Goal: Communication & Community: Participate in discussion

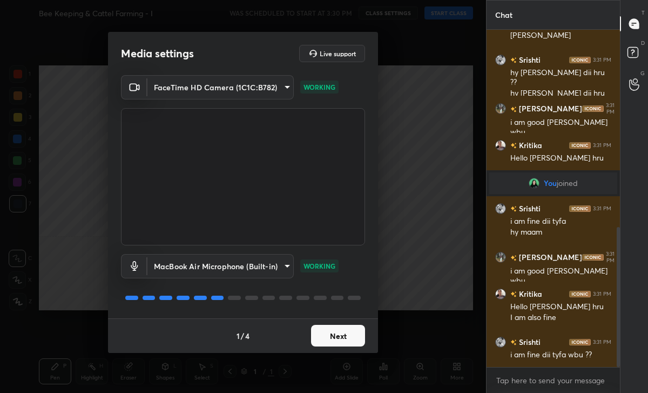
scroll to position [474, 0]
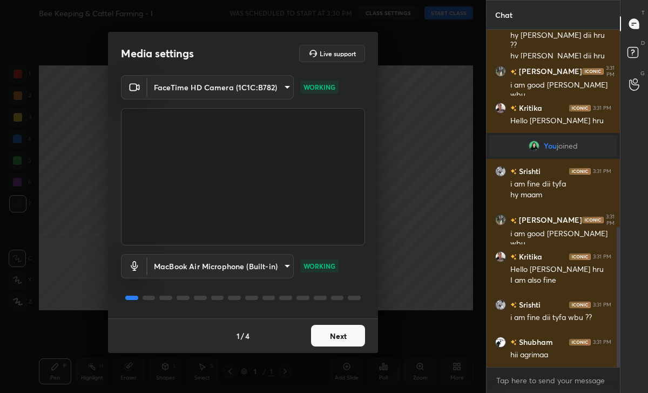
click at [347, 339] on button "Next" at bounding box center [338, 336] width 54 height 22
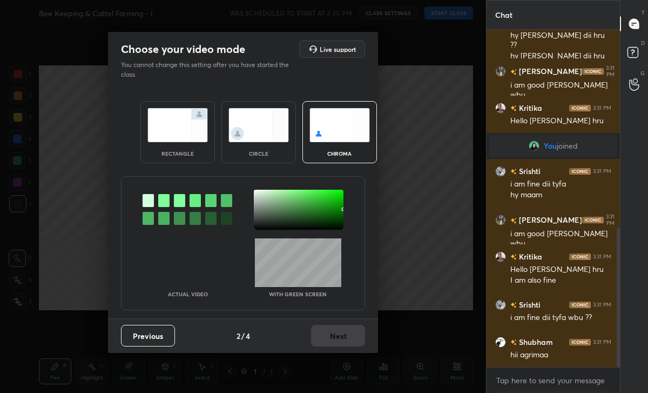
click at [251, 138] on img at bounding box center [258, 125] width 60 height 34
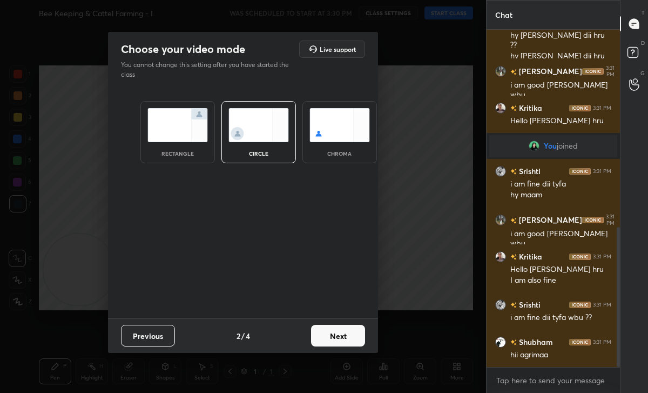
click at [323, 338] on button "Next" at bounding box center [338, 336] width 54 height 22
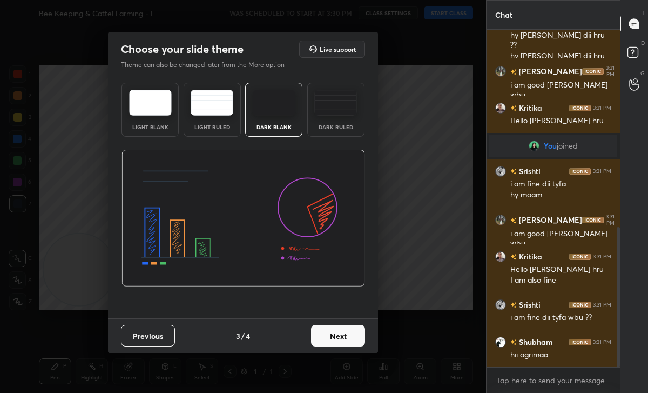
click at [323, 338] on button "Next" at bounding box center [338, 336] width 54 height 22
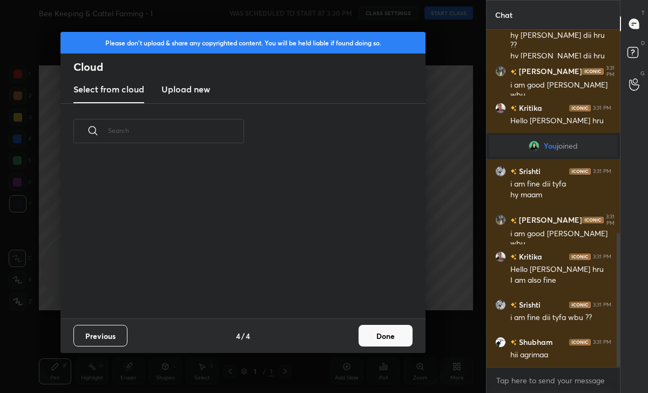
scroll to position [511, 0]
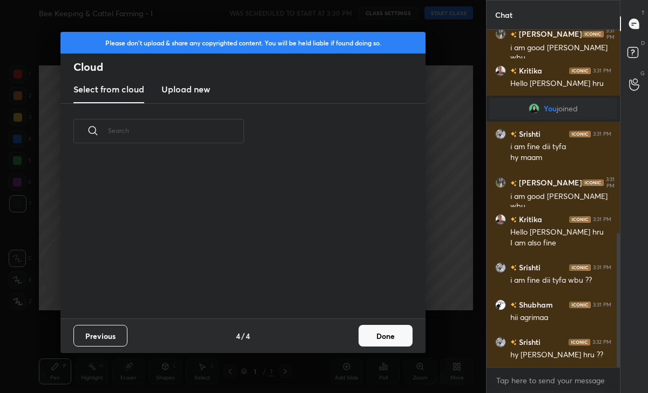
click at [406, 334] on button "Done" at bounding box center [386, 336] width 54 height 22
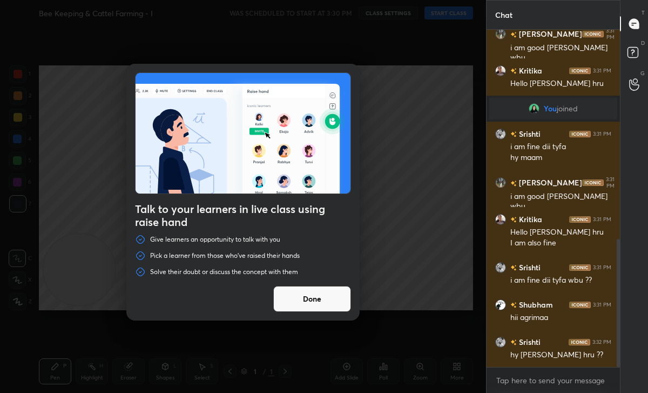
scroll to position [549, 0]
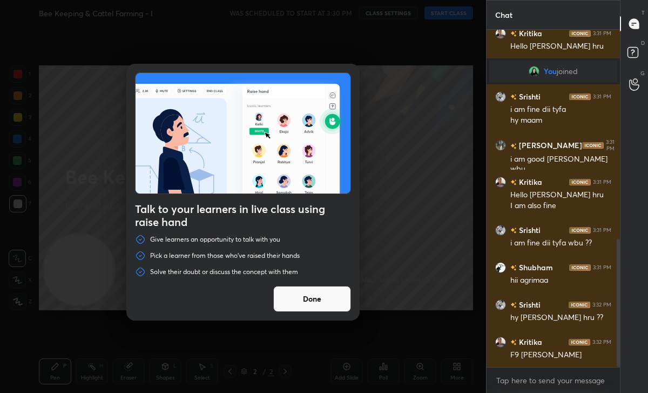
click at [336, 295] on button "Done" at bounding box center [312, 299] width 78 height 26
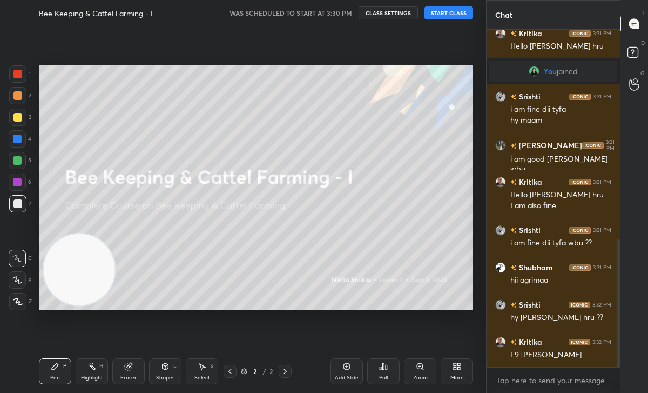
click at [447, 12] on button "START CLASS" at bounding box center [448, 12] width 49 height 13
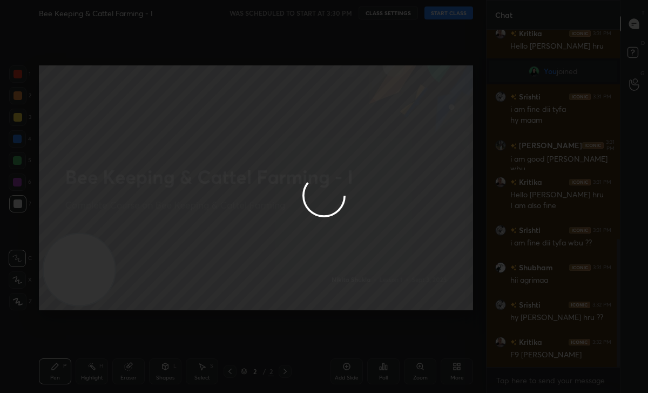
type textarea "x"
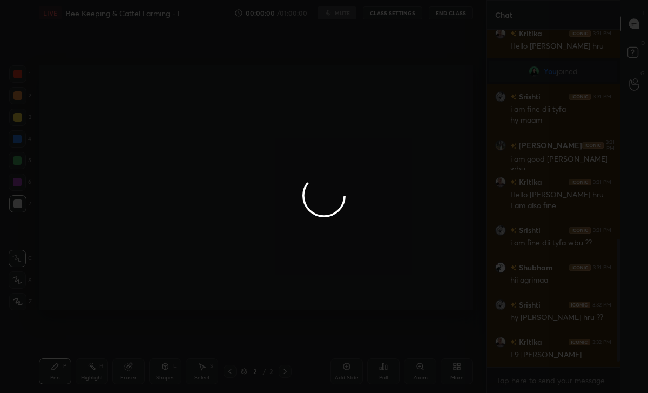
scroll to position [586, 0]
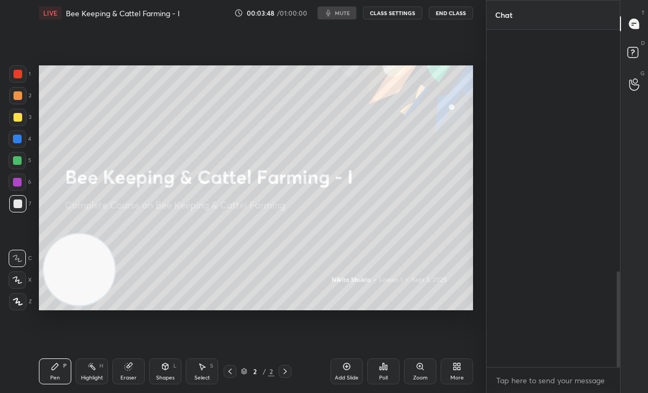
scroll to position [1276, 0]
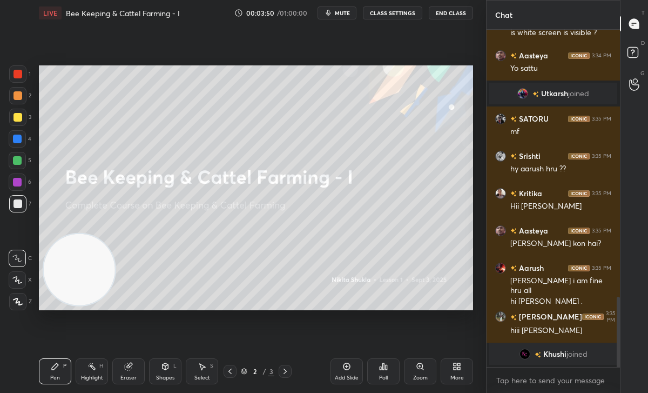
click at [345, 15] on span "mute" at bounding box center [342, 13] width 15 height 8
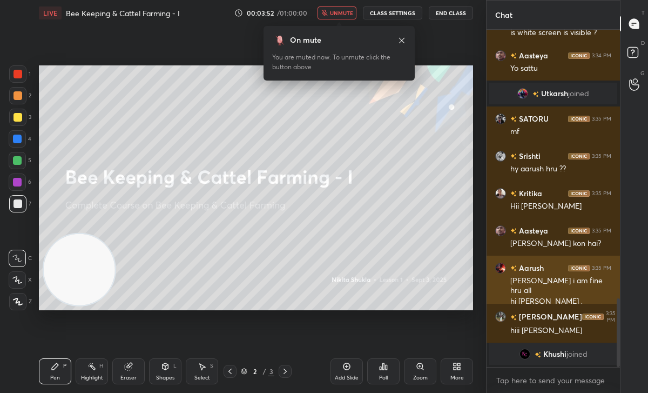
scroll to position [1313, 0]
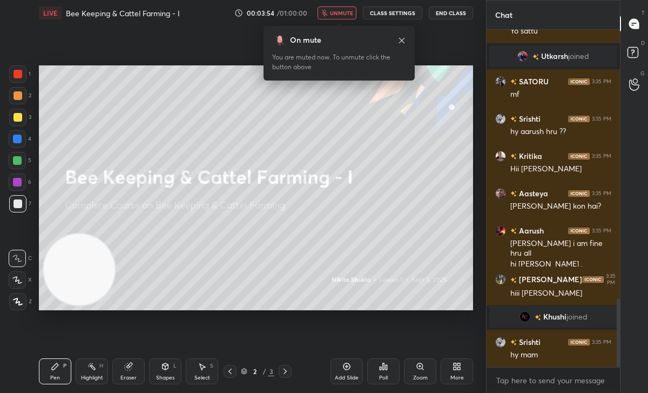
click at [340, 16] on span "unmute" at bounding box center [341, 13] width 23 height 8
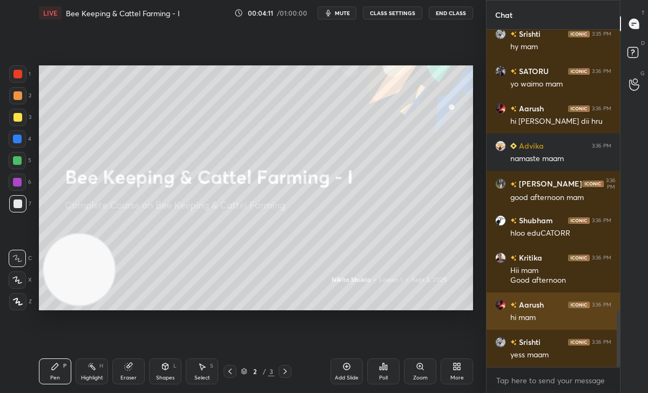
scroll to position [1658, 0]
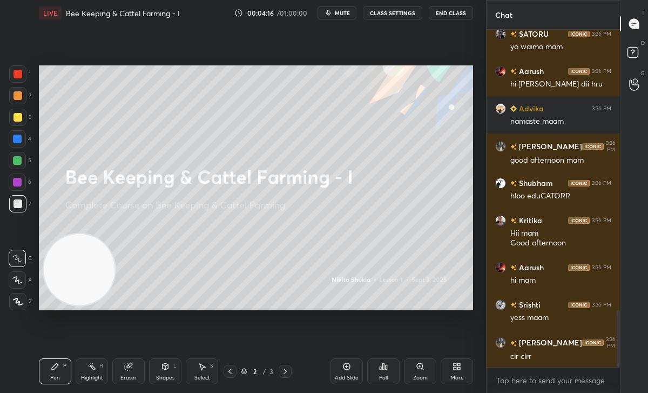
click at [381, 367] on icon at bounding box center [381, 368] width 2 height 3
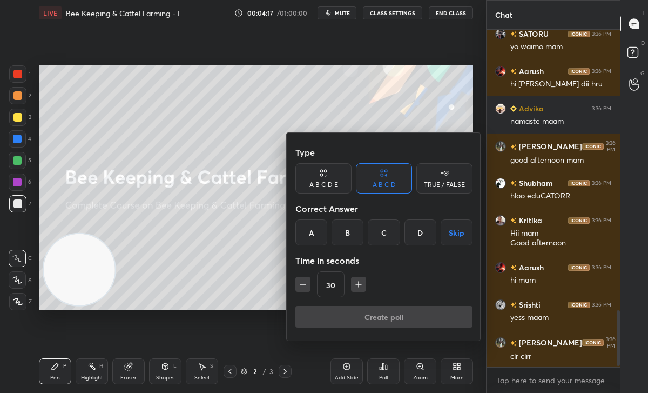
scroll to position [1696, 0]
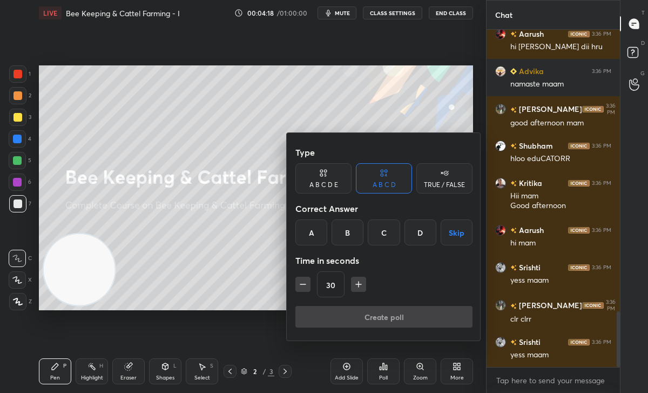
click at [432, 167] on div "TRUE / FALSE" at bounding box center [444, 178] width 56 height 30
click at [320, 233] on div "True" at bounding box center [323, 232] width 56 height 26
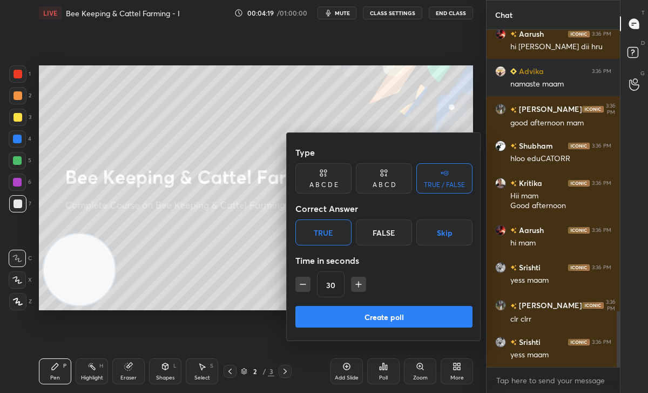
click at [358, 312] on button "Create poll" at bounding box center [383, 317] width 177 height 22
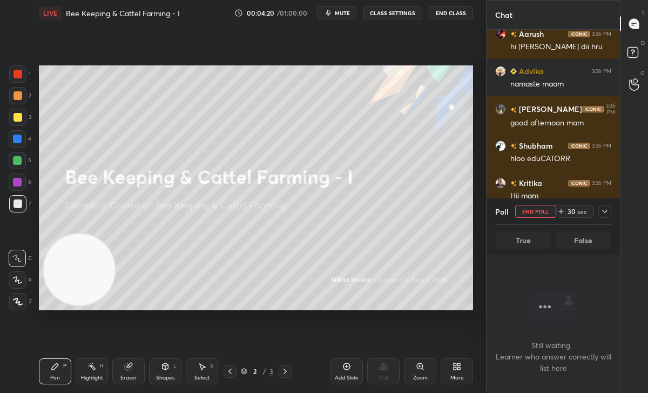
scroll to position [0, 0]
click at [603, 211] on icon at bounding box center [604, 211] width 5 height 3
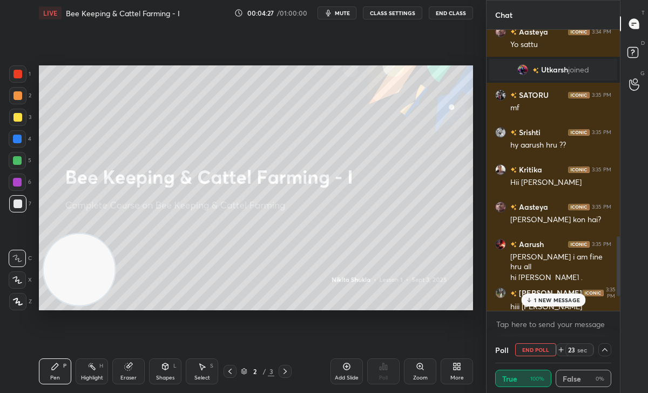
click at [609, 349] on div at bounding box center [604, 349] width 13 height 13
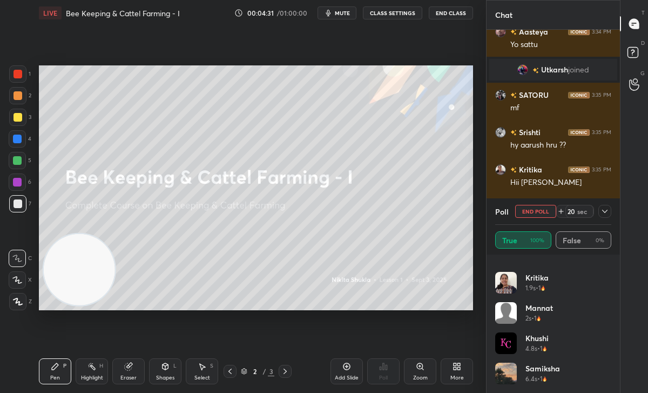
click at [605, 214] on icon at bounding box center [604, 211] width 9 height 9
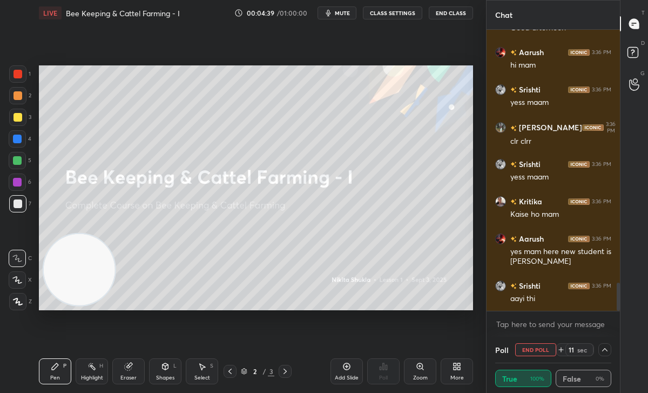
click at [525, 346] on button "End Poll" at bounding box center [535, 349] width 41 height 13
type textarea "x"
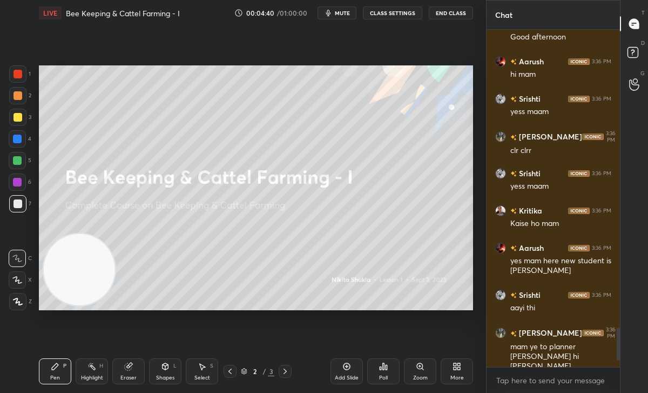
click at [446, 374] on div "More" at bounding box center [457, 371] width 32 height 26
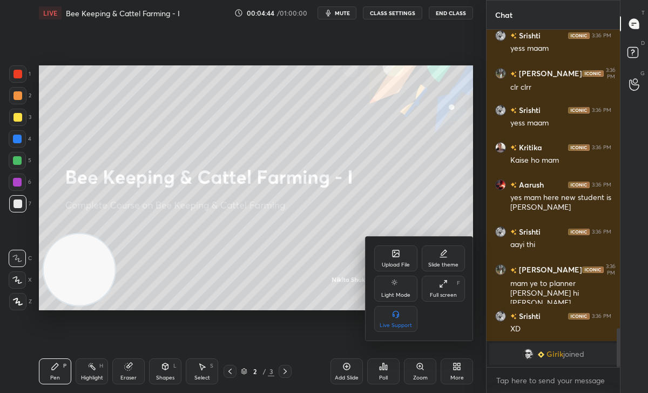
click at [404, 258] on div "Upload File" at bounding box center [395, 258] width 43 height 26
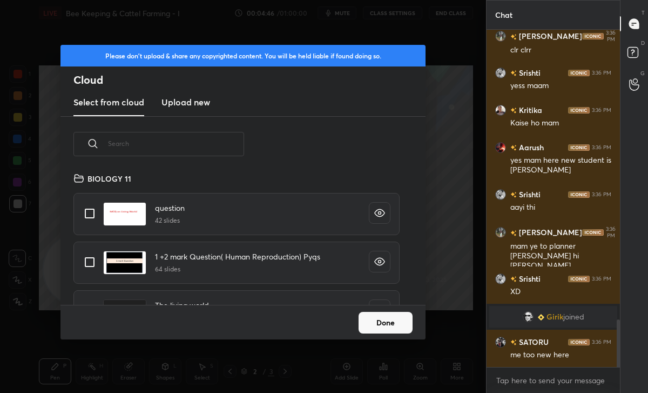
click at [157, 134] on input "text" at bounding box center [176, 143] width 136 height 46
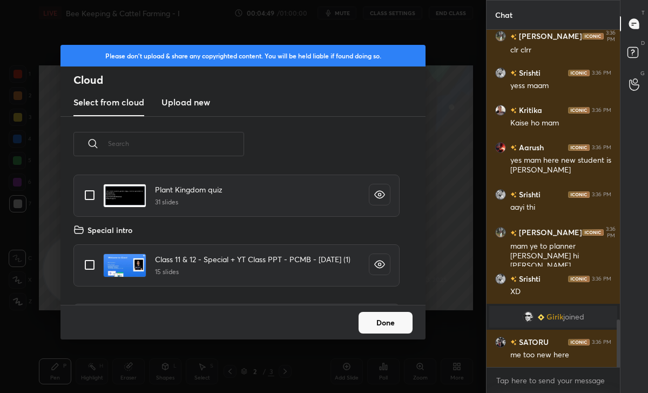
type input "b"
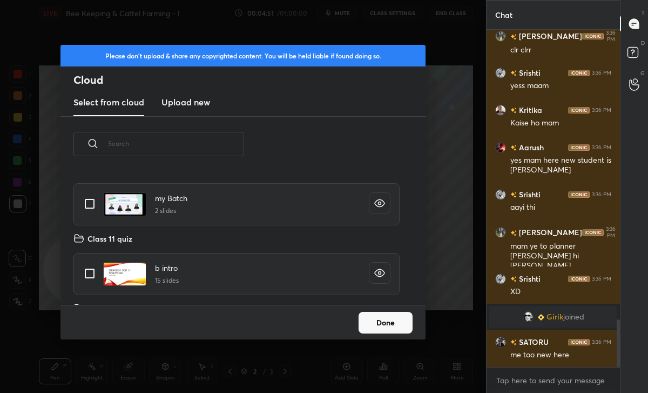
type input "g"
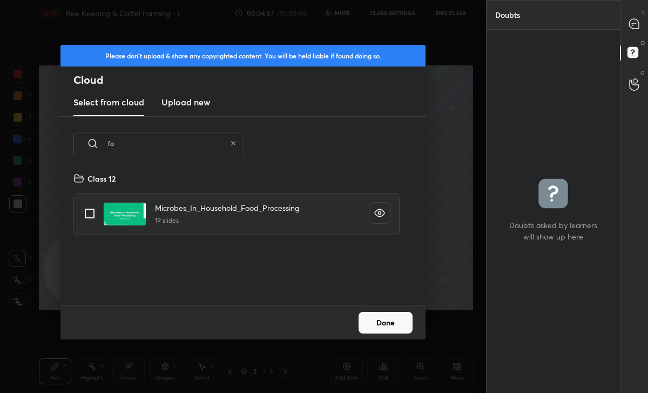
type input "f"
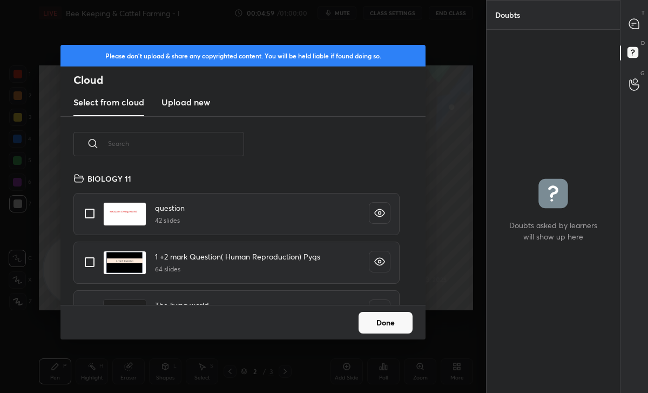
click at [387, 321] on button "Done" at bounding box center [386, 323] width 54 height 22
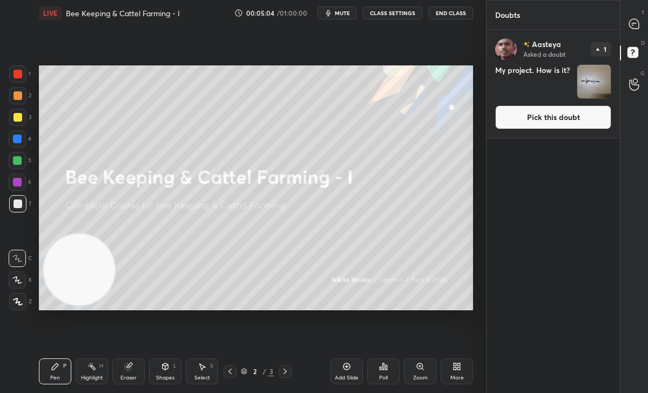
click at [535, 123] on button "Pick this doubt" at bounding box center [553, 117] width 116 height 24
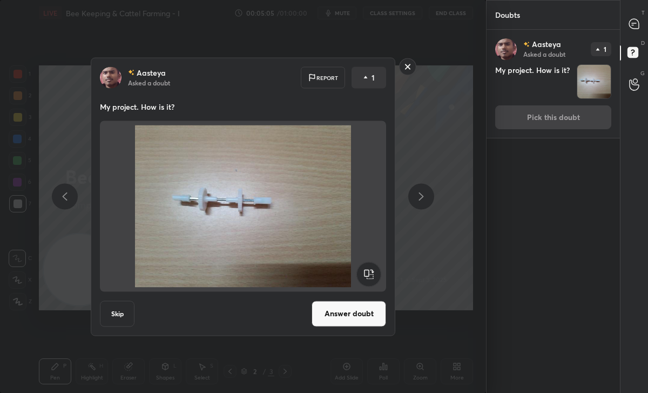
click at [356, 317] on button "Answer doubt" at bounding box center [349, 313] width 75 height 26
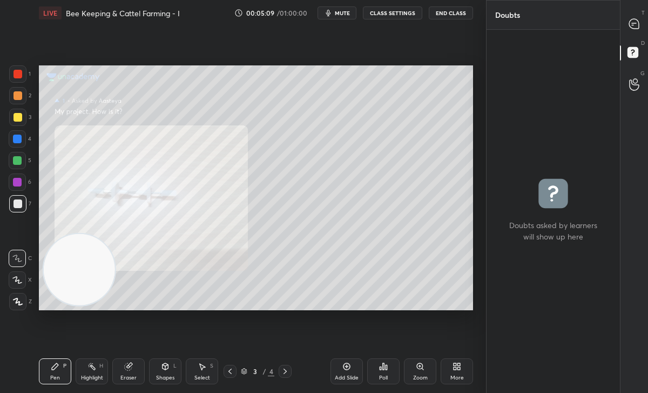
click at [413, 375] on div "Zoom" at bounding box center [420, 377] width 15 height 5
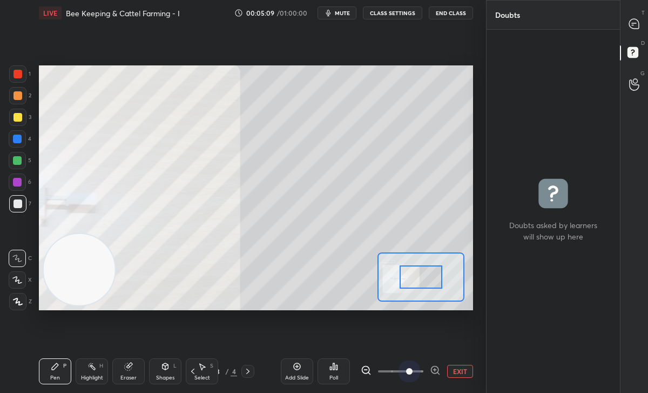
click at [450, 373] on div "EXIT" at bounding box center [417, 371] width 112 height 13
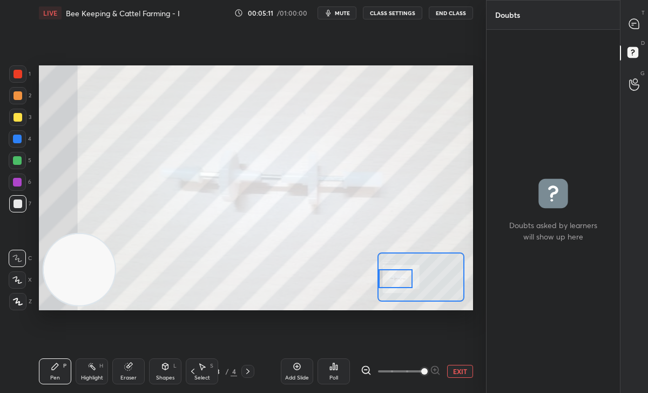
click at [372, 286] on div "Setting up your live class Poll for secs No correct answer Start poll" at bounding box center [256, 187] width 434 height 244
click at [458, 367] on button "EXIT" at bounding box center [460, 371] width 26 height 13
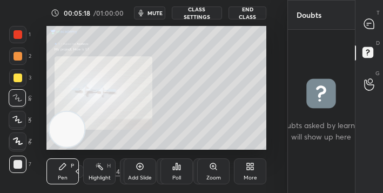
click at [364, 22] on icon at bounding box center [369, 24] width 10 height 10
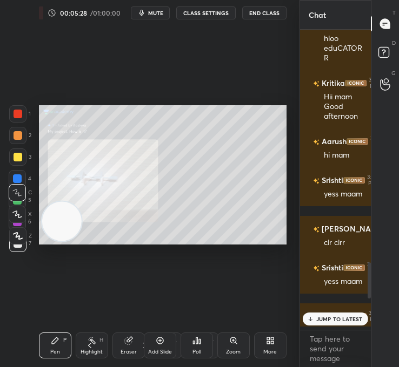
click at [326, 320] on div "JUMP TO LATEST" at bounding box center [334, 319] width 65 height 13
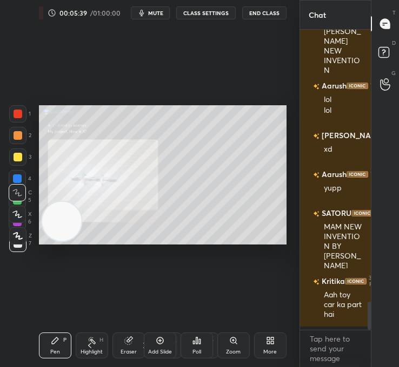
click at [261, 346] on div "More" at bounding box center [270, 346] width 32 height 26
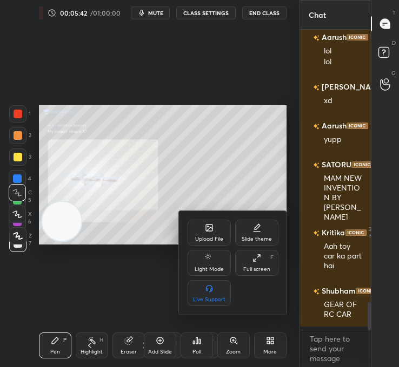
click at [165, 221] on div at bounding box center [199, 183] width 399 height 367
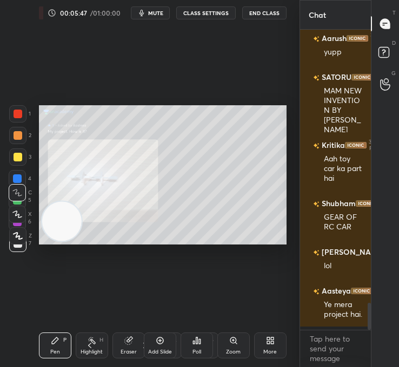
click at [270, 342] on icon at bounding box center [270, 340] width 9 height 9
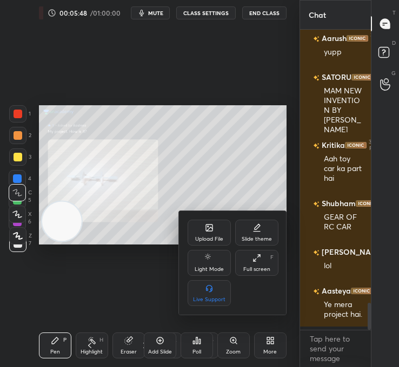
click at [205, 233] on div "Upload File" at bounding box center [208, 233] width 43 height 26
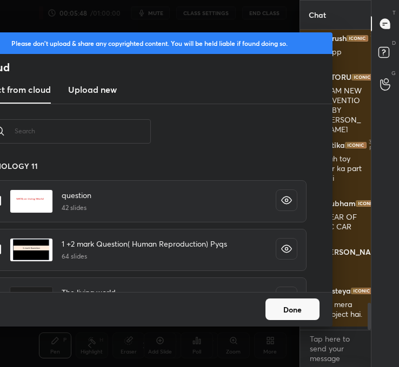
click at [99, 77] on new "Upload new" at bounding box center [92, 90] width 49 height 27
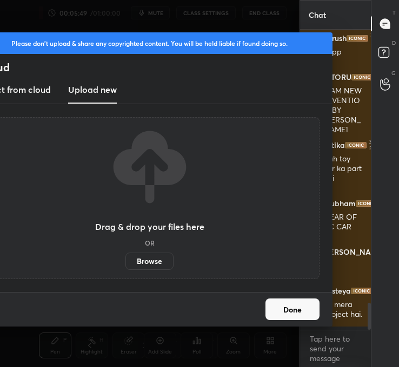
click at [147, 259] on label "Browse" at bounding box center [149, 261] width 48 height 17
click at [125, 259] on input "Browse" at bounding box center [125, 261] width 0 height 17
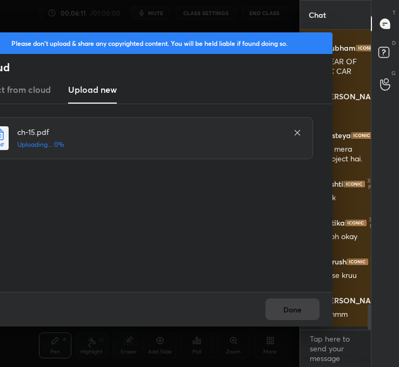
click at [321, 287] on div "ch-15.pdf Uploading... 0%" at bounding box center [149, 198] width 365 height 188
click at [301, 307] on div "Done" at bounding box center [149, 309] width 365 height 35
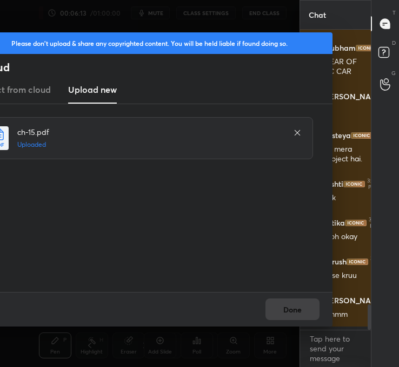
click at [301, 307] on div "Done" at bounding box center [149, 309] width 365 height 35
click at [301, 307] on button "Done" at bounding box center [292, 310] width 54 height 22
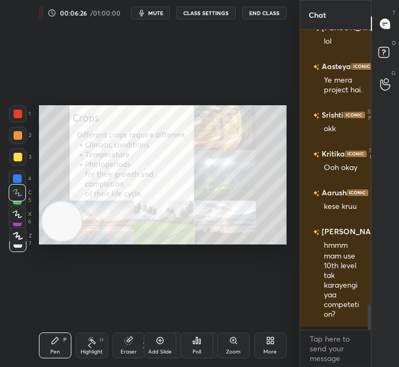
click at [200, 358] on div "Poll" at bounding box center [196, 346] width 32 height 26
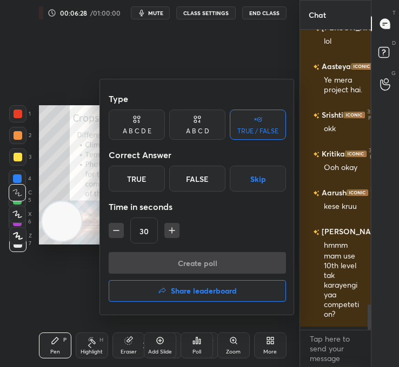
click at [141, 171] on div "True" at bounding box center [137, 179] width 56 height 26
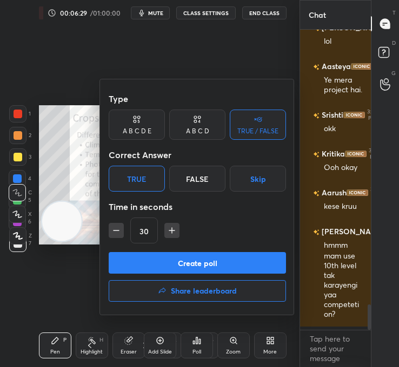
click at [184, 262] on button "Create poll" at bounding box center [197, 263] width 177 height 22
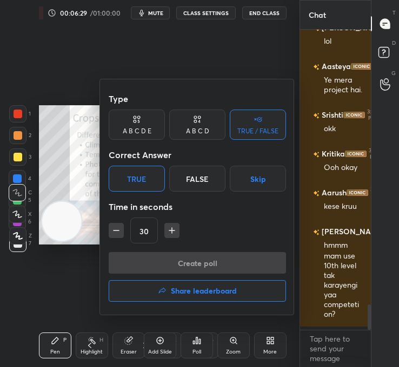
type textarea "x"
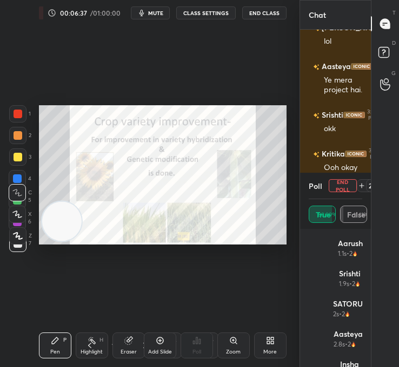
scroll to position [3359, 0]
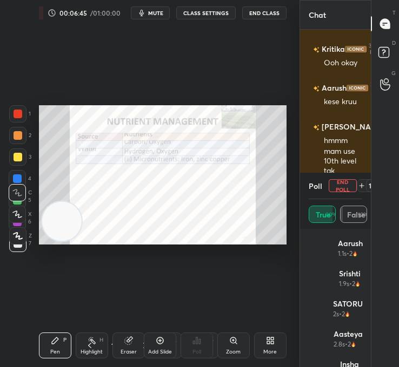
click at [158, 13] on span "mute" at bounding box center [155, 13] width 15 height 8
click at [158, 13] on span "unmute" at bounding box center [154, 13] width 23 height 8
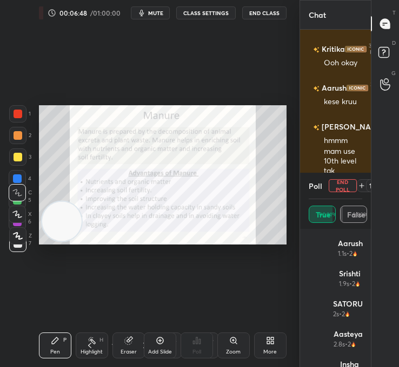
click at [337, 190] on button "End Poll" at bounding box center [342, 185] width 28 height 13
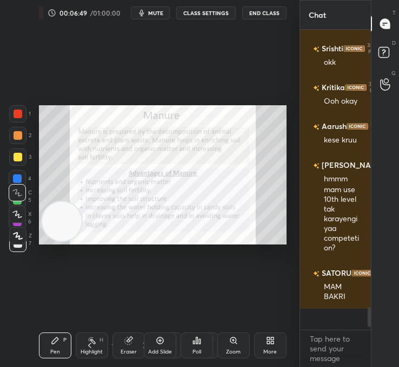
scroll to position [3309, 0]
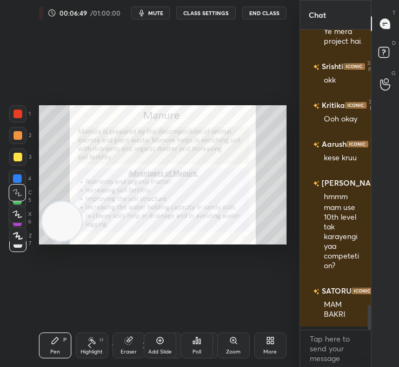
click at [198, 344] on icon at bounding box center [196, 340] width 9 height 9
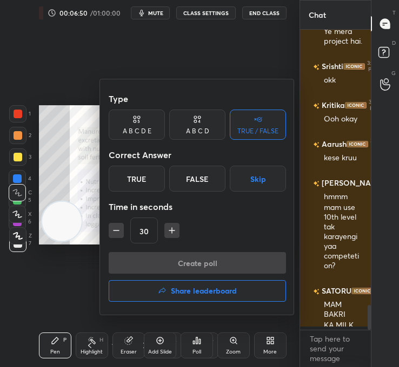
click at [128, 180] on div "True" at bounding box center [137, 179] width 56 height 26
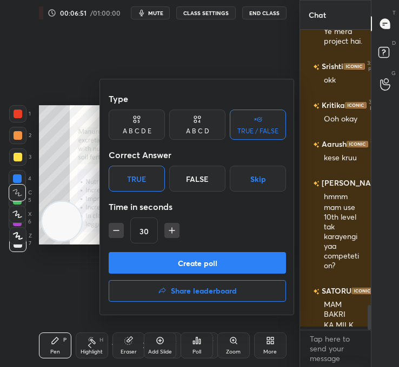
click at [184, 262] on button "Create poll" at bounding box center [197, 263] width 177 height 22
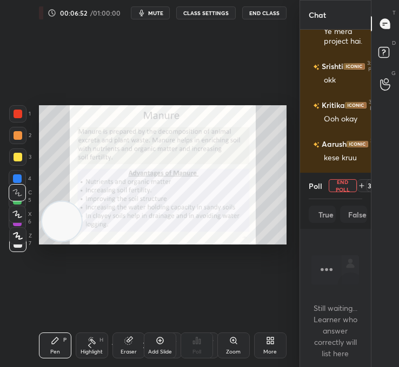
click at [369, 185] on div "30" at bounding box center [371, 185] width 9 height 9
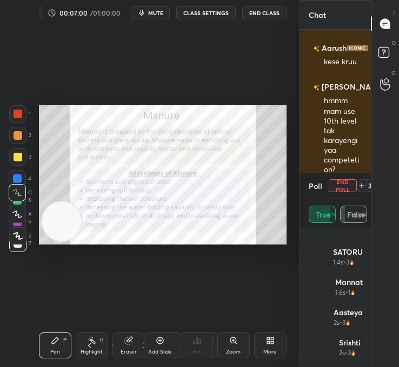
click at [21, 112] on div at bounding box center [18, 114] width 9 height 9
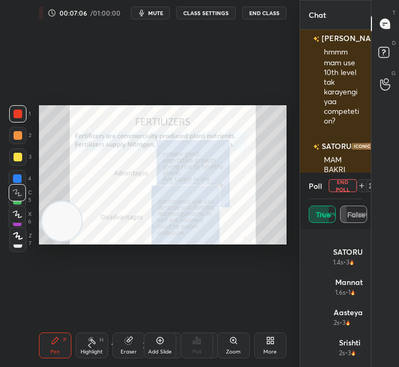
click at [338, 187] on button "End Poll" at bounding box center [342, 185] width 28 height 13
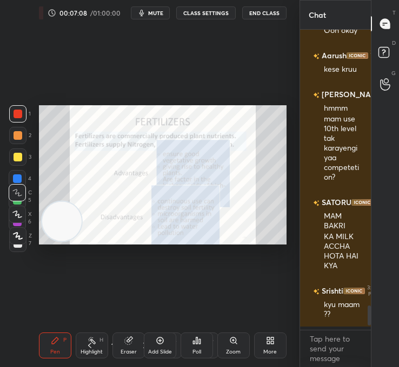
click at [201, 353] on div "Poll" at bounding box center [196, 346] width 32 height 26
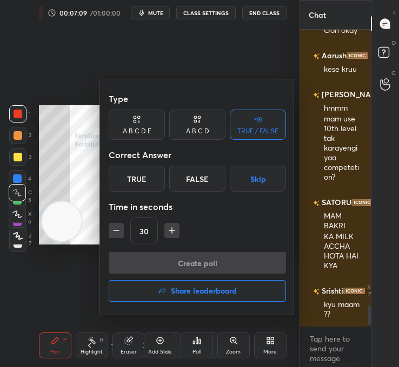
click at [189, 199] on div "Time in seconds" at bounding box center [197, 207] width 177 height 22
click at [202, 177] on div "False" at bounding box center [197, 179] width 56 height 26
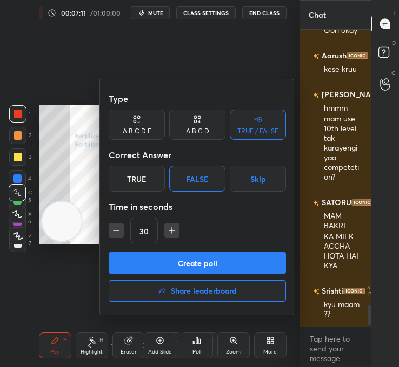
click at [204, 262] on button "Create poll" at bounding box center [197, 263] width 177 height 22
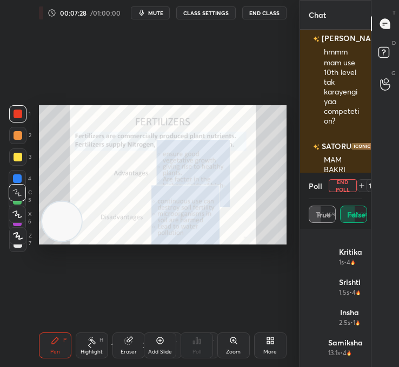
click at [337, 178] on div "Poll End Poll 14 sec" at bounding box center [335, 186] width 54 height 26
click at [340, 187] on button "End Poll" at bounding box center [342, 185] width 28 height 13
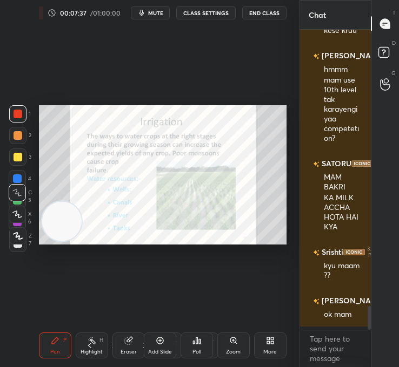
click at [80, 260] on div "Setting up your live class Poll for secs No correct answer Start poll" at bounding box center [163, 175] width 256 height 298
drag, startPoint x: 113, startPoint y: 246, endPoint x: 191, endPoint y: 245, distance: 77.8
click at [191, 245] on div "Setting up your live class Poll for secs No correct answer Start poll" at bounding box center [163, 175] width 256 height 298
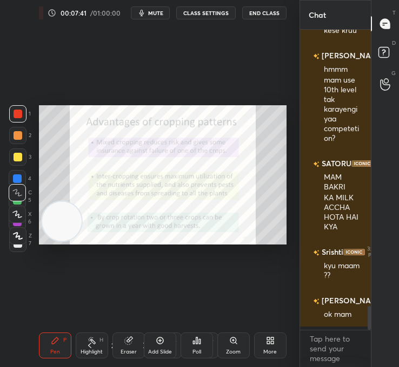
click at [201, 336] on div "Poll" at bounding box center [196, 346] width 32 height 26
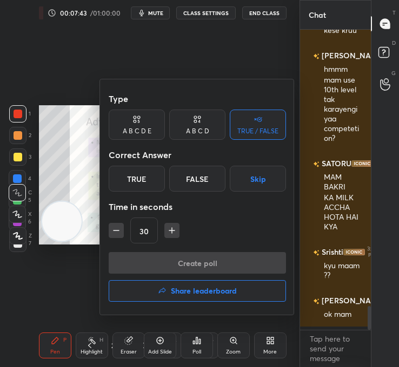
click at [137, 184] on div "True" at bounding box center [137, 179] width 56 height 26
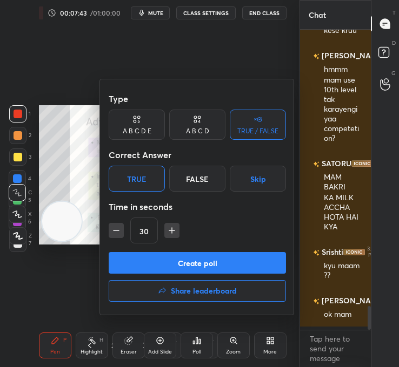
click at [153, 266] on button "Create poll" at bounding box center [197, 263] width 177 height 22
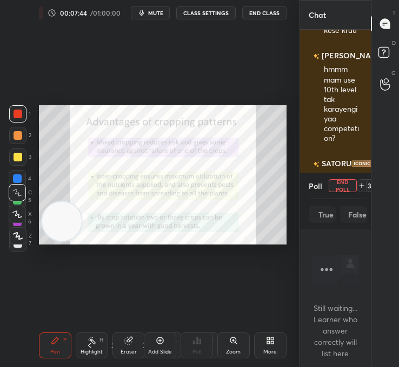
click at [153, 14] on span "mute" at bounding box center [155, 13] width 15 height 8
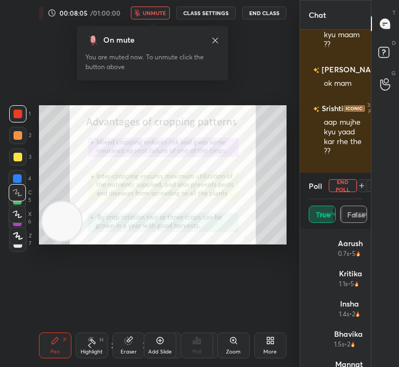
click at [154, 18] on button "unmute" at bounding box center [150, 12] width 39 height 13
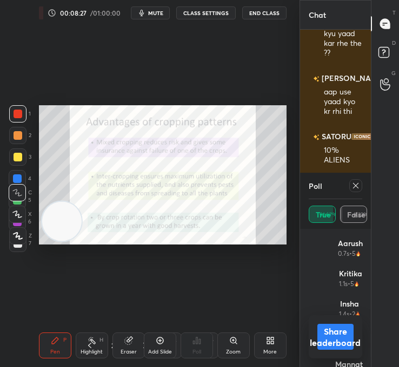
click at [158, 16] on span "mute" at bounding box center [155, 13] width 15 height 8
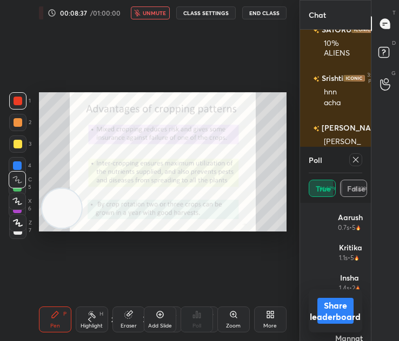
scroll to position [4, 4]
click at [332, 306] on button "Share leaderboard" at bounding box center [335, 311] width 37 height 26
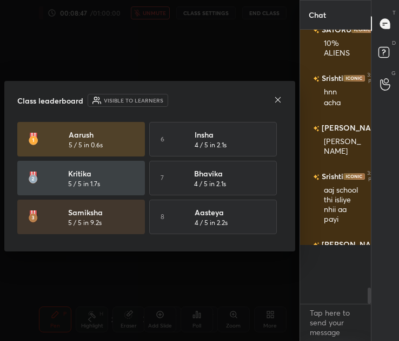
scroll to position [299, 68]
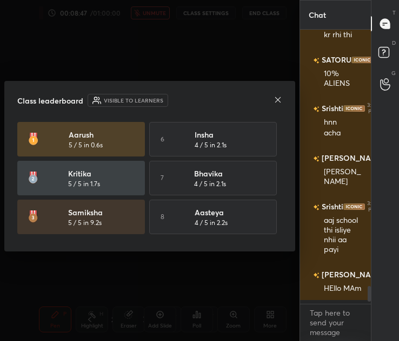
click at [242, 157] on div "[PERSON_NAME] 5 / 5 in 0.6s 6 Insha 4 / 5 in 2.1s [PERSON_NAME] 5 / 5 in 1.7s 7…" at bounding box center [149, 217] width 265 height 190
click at [280, 95] on div at bounding box center [277, 100] width 9 height 11
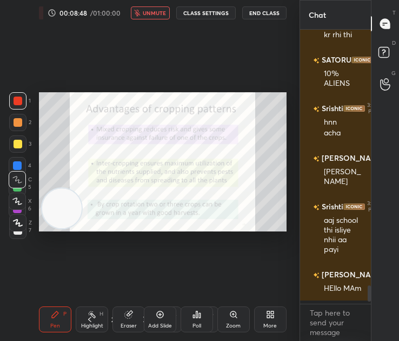
click at [147, 11] on span "unmute" at bounding box center [154, 13] width 23 height 8
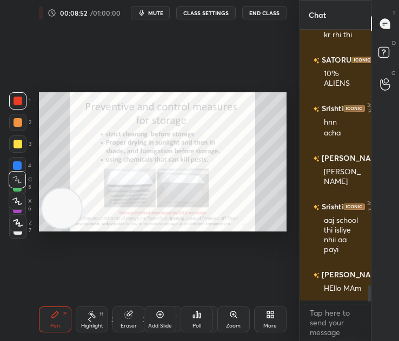
click at [267, 317] on icon at bounding box center [268, 316] width 3 height 3
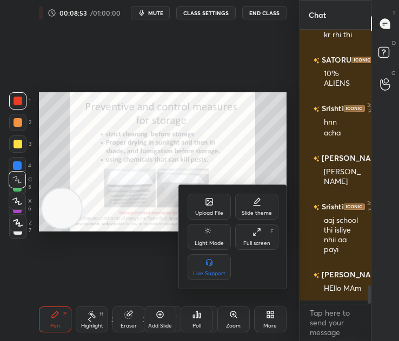
scroll to position [3875, 0]
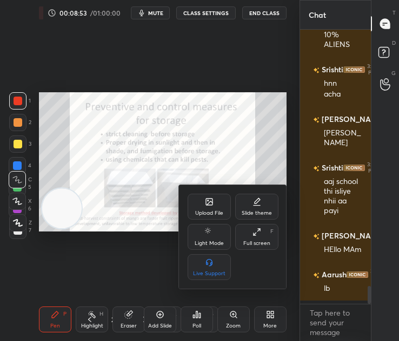
click at [208, 207] on div "Upload File" at bounding box center [208, 207] width 43 height 26
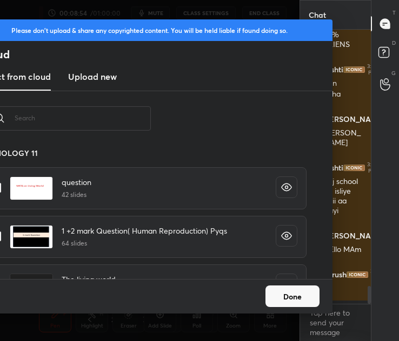
scroll to position [4, 6]
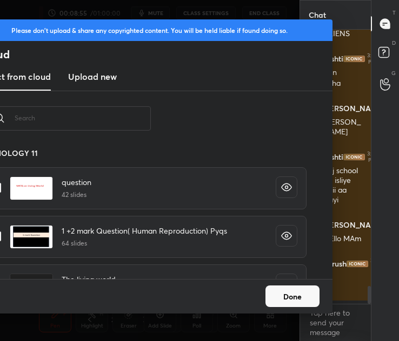
click at [94, 73] on h3 "Upload new" at bounding box center [92, 76] width 49 height 13
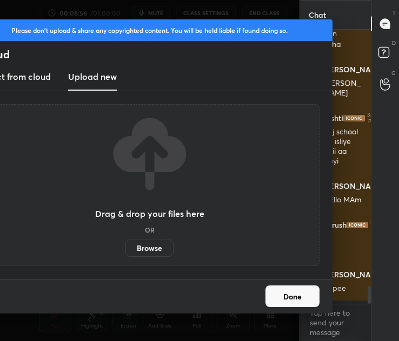
click at [186, 235] on div "Drag & drop your files here OR Browse" at bounding box center [149, 185] width 109 height 144
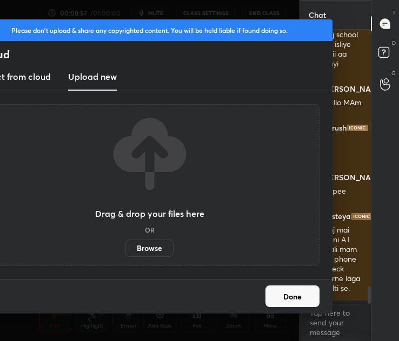
click at [153, 252] on label "Browse" at bounding box center [149, 248] width 48 height 17
click at [125, 252] on input "Browse" at bounding box center [125, 248] width 0 height 17
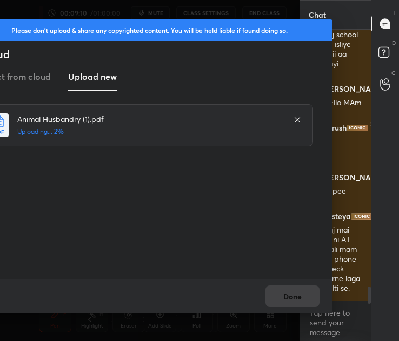
click at [269, 281] on div "Done" at bounding box center [149, 296] width 365 height 35
click at [286, 295] on div "Done" at bounding box center [149, 296] width 365 height 35
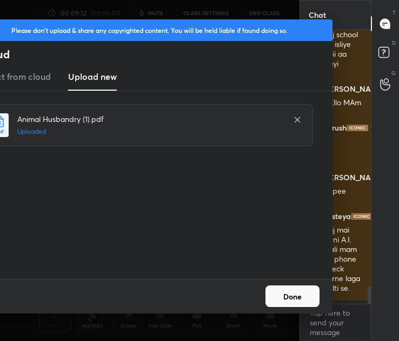
click at [291, 306] on button "Done" at bounding box center [292, 297] width 54 height 22
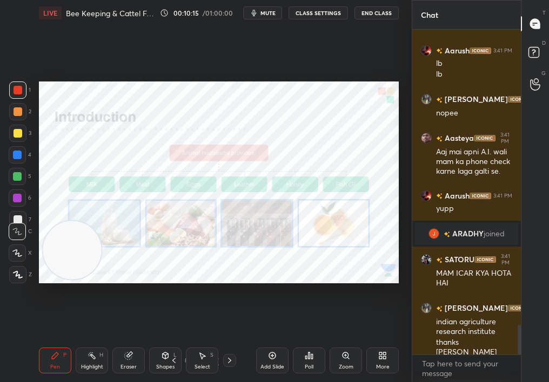
click at [342, 91] on div "1 2 3 4 5 6 7 C X Z C X Z E E Erase all H H LIVE Bee Keeping & Cattel Farming -…" at bounding box center [201, 191] width 403 height 382
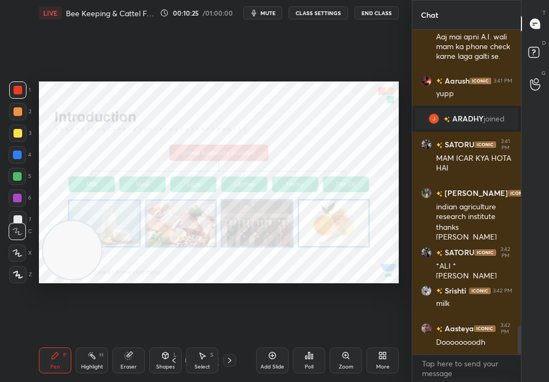
scroll to position [3381, 0]
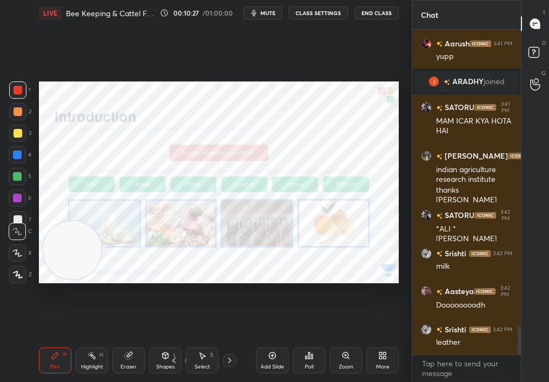
drag, startPoint x: 22, startPoint y: 244, endPoint x: 399, endPoint y: 143, distance: 390.4
click at [399, 143] on div "Setting up your live class Poll for secs No correct answer Start poll" at bounding box center [219, 182] width 368 height 313
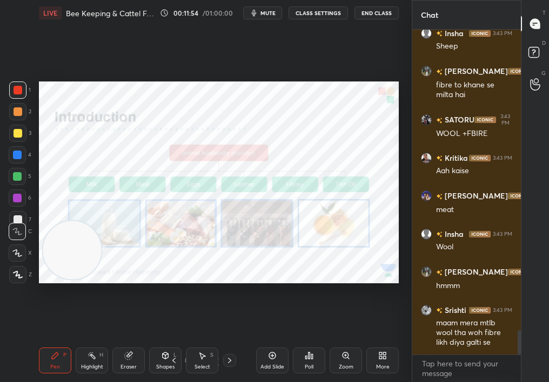
scroll to position [4025, 0]
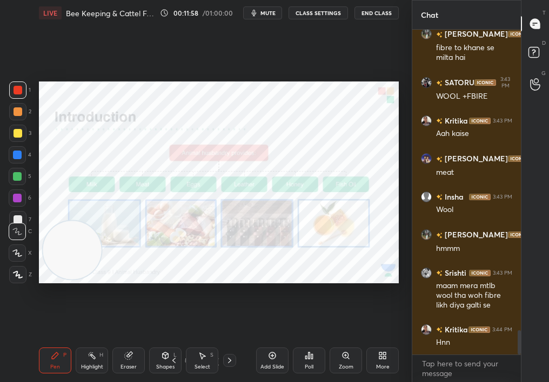
click at [346, 360] on icon at bounding box center [345, 356] width 9 height 9
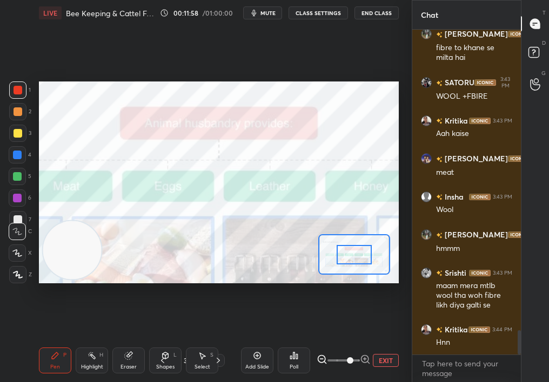
click at [385, 358] on div "EXIT" at bounding box center [357, 360] width 82 height 13
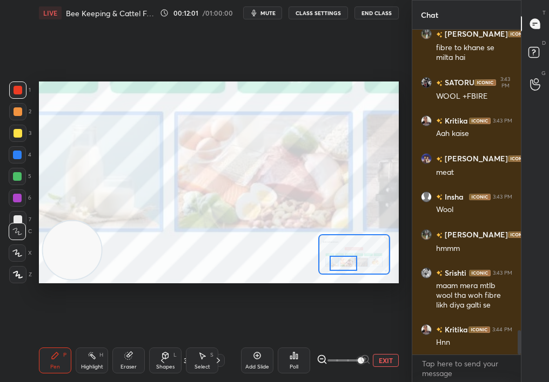
drag, startPoint x: 354, startPoint y: 251, endPoint x: 343, endPoint y: 259, distance: 13.5
click at [343, 259] on div at bounding box center [343, 263] width 28 height 15
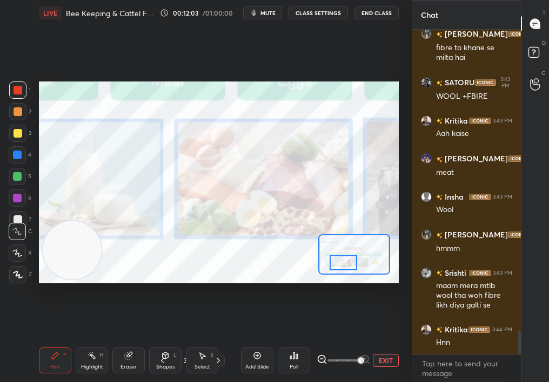
click at [383, 356] on button "EXIT" at bounding box center [386, 360] width 26 height 13
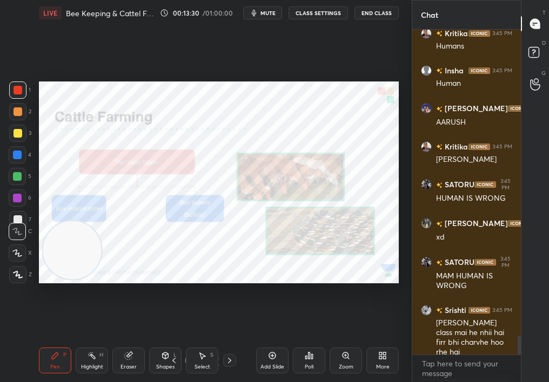
scroll to position [5262, 0]
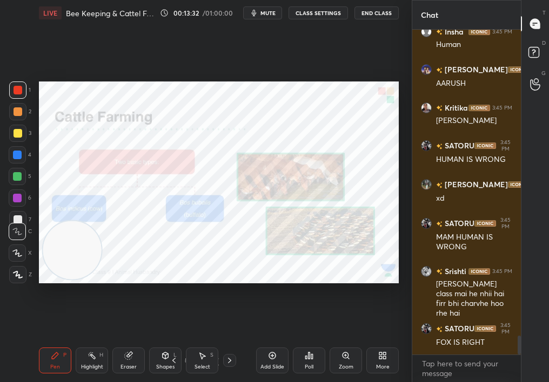
click at [339, 366] on div "Zoom" at bounding box center [346, 367] width 15 height 5
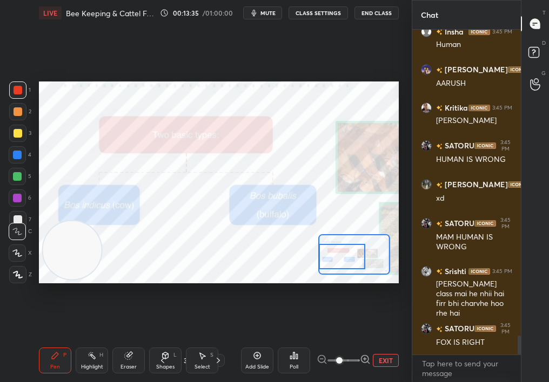
drag, startPoint x: 350, startPoint y: 254, endPoint x: 328, endPoint y: 257, distance: 22.2
click at [328, 257] on div at bounding box center [342, 256] width 46 height 25
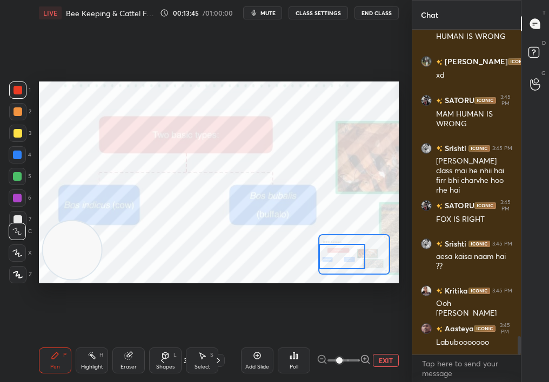
scroll to position [5424, 0]
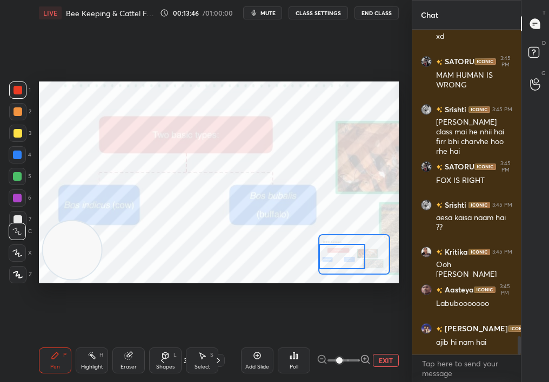
click at [291, 348] on div "Poll" at bounding box center [294, 361] width 32 height 26
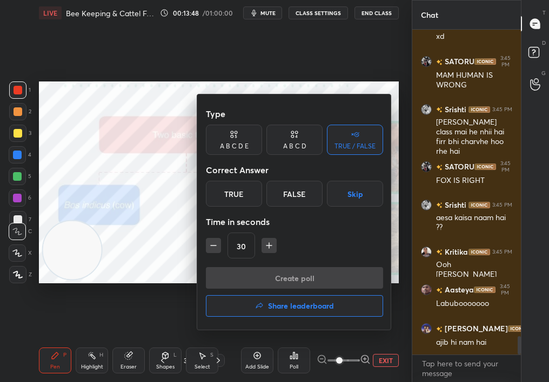
click at [301, 192] on div "False" at bounding box center [294, 194] width 56 height 26
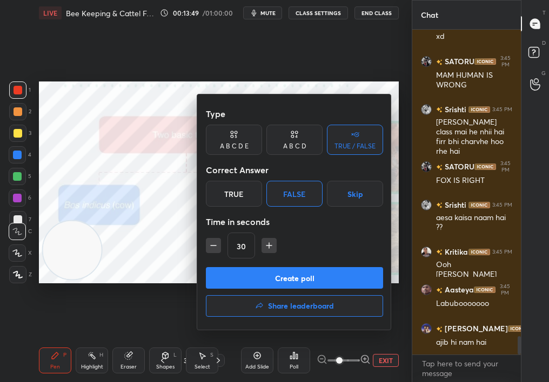
click at [301, 280] on button "Create poll" at bounding box center [294, 278] width 177 height 22
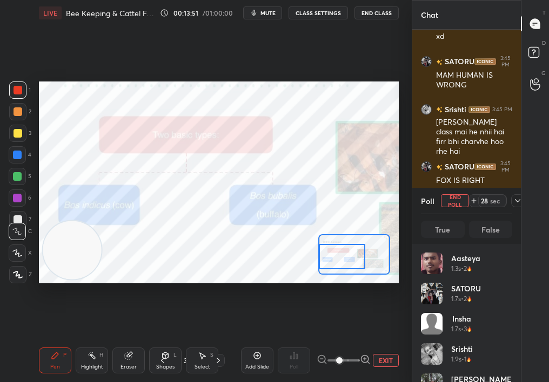
scroll to position [126, 88]
click at [271, 12] on span "mute" at bounding box center [267, 13] width 15 height 8
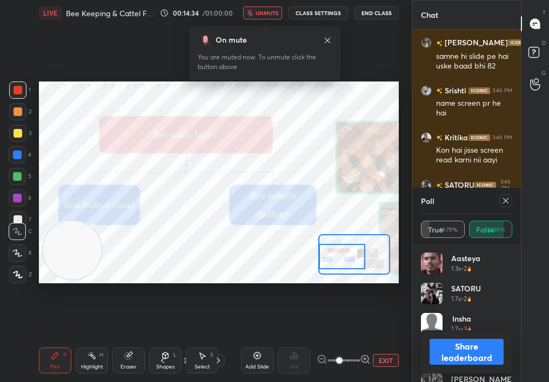
scroll to position [5874, 0]
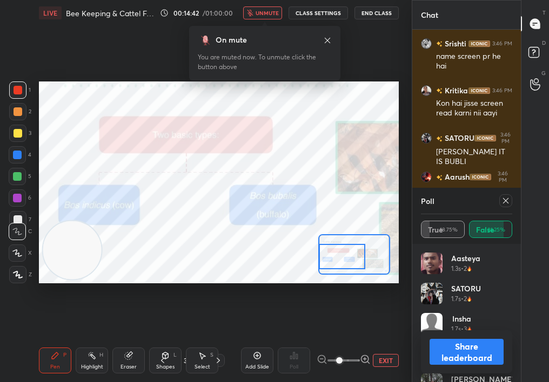
click at [271, 12] on span "unmute" at bounding box center [266, 13] width 23 height 8
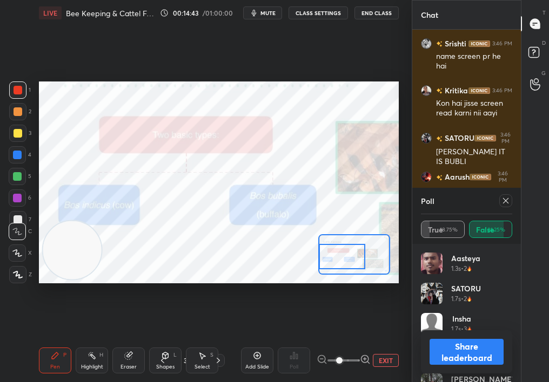
scroll to position [5912, 0]
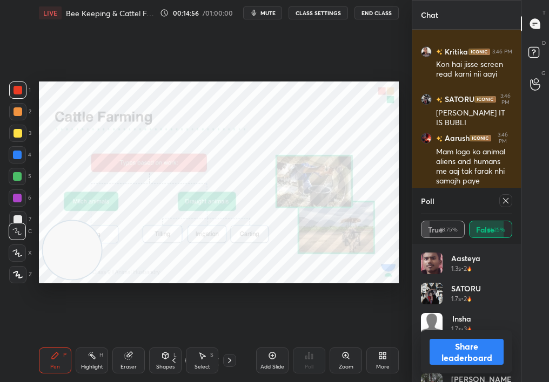
click at [501, 197] on icon at bounding box center [505, 201] width 9 height 9
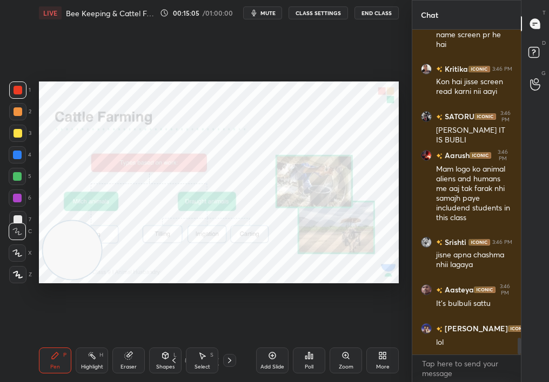
scroll to position [5932, 0]
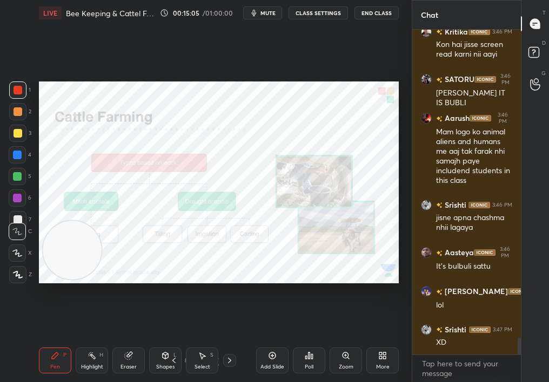
drag, startPoint x: 100, startPoint y: 219, endPoint x: 315, endPoint y: 80, distance: 255.5
click at [315, 80] on div "Setting up your live class Poll for secs No correct answer Start poll" at bounding box center [219, 182] width 368 height 313
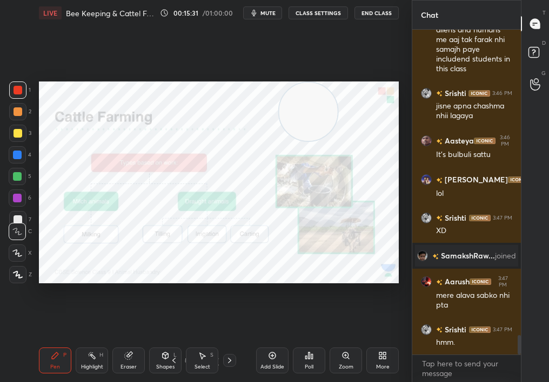
scroll to position [5161, 0]
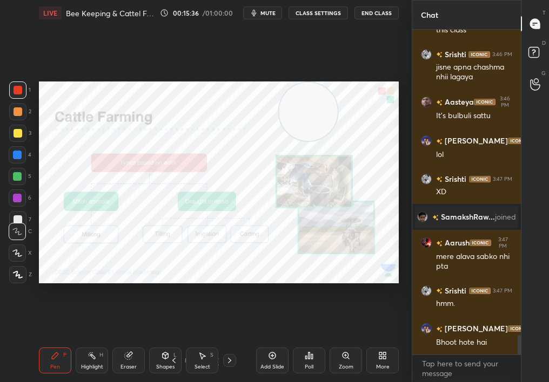
click at [340, 354] on div "Zoom" at bounding box center [345, 361] width 32 height 26
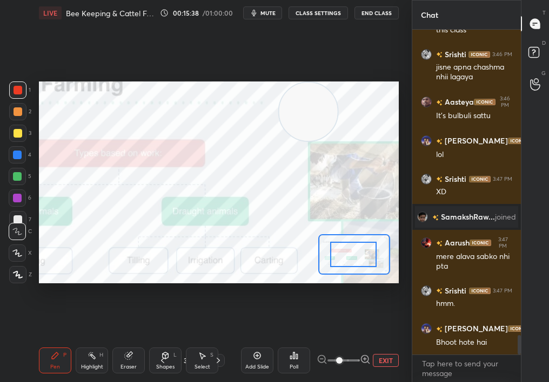
drag, startPoint x: 365, startPoint y: 263, endPoint x: 349, endPoint y: 261, distance: 15.7
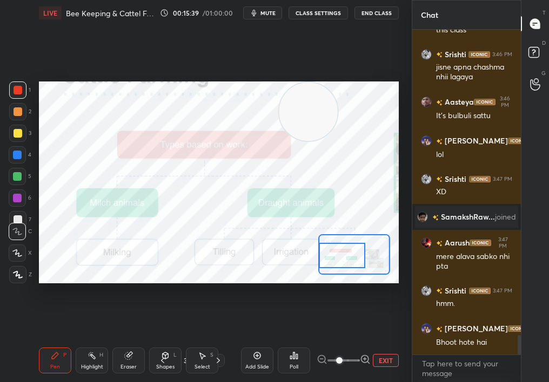
scroll to position [5200, 0]
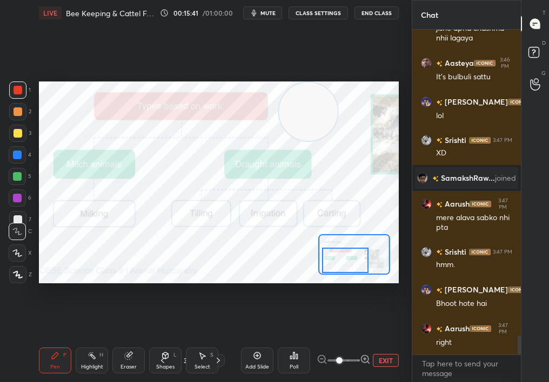
drag, startPoint x: 349, startPoint y: 261, endPoint x: 339, endPoint y: 262, distance: 10.3
click at [339, 263] on div at bounding box center [345, 260] width 46 height 25
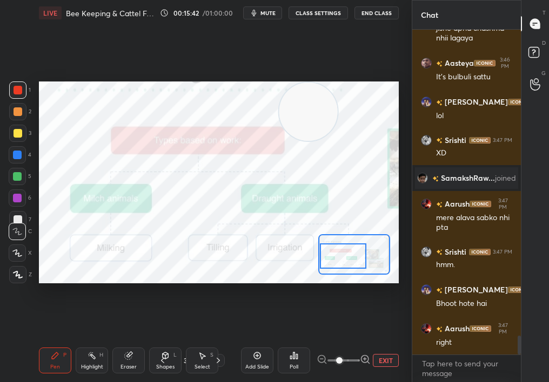
scroll to position [5226, 0]
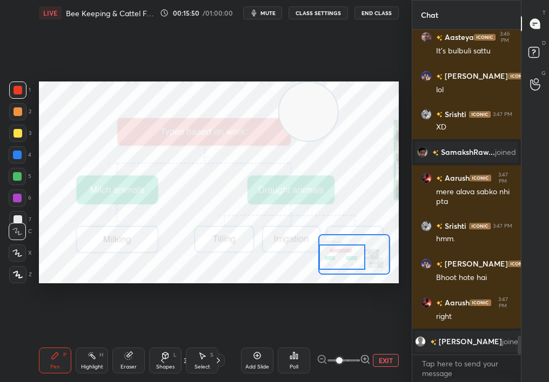
click at [308, 262] on div "Setting up your live class Poll for secs No correct answer Start poll" at bounding box center [219, 183] width 360 height 203
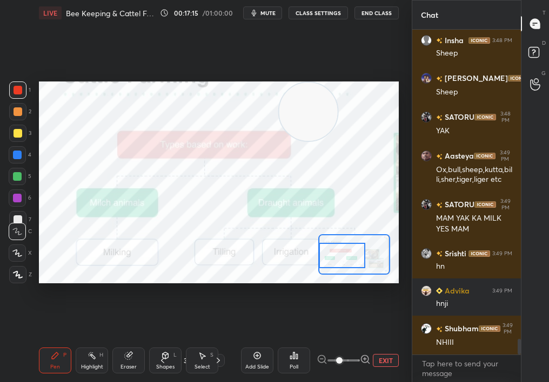
scroll to position [6509, 0]
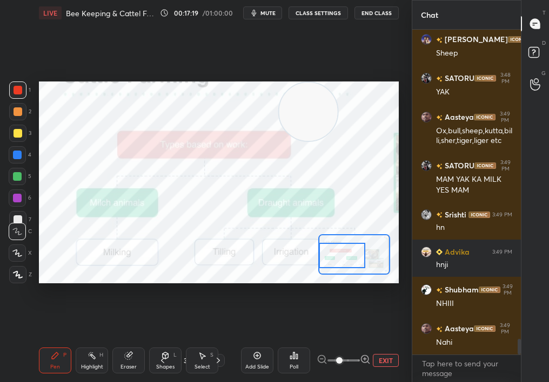
click at [293, 349] on div "Poll" at bounding box center [294, 361] width 32 height 26
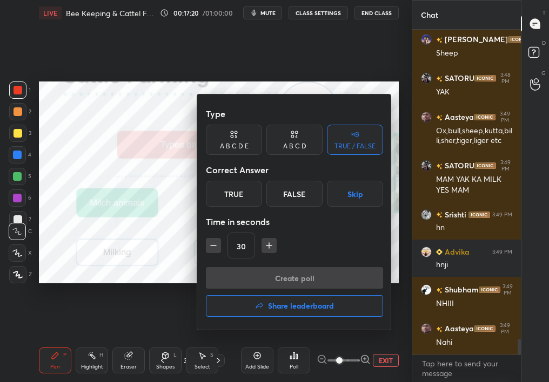
click at [230, 192] on div "True" at bounding box center [234, 194] width 56 height 26
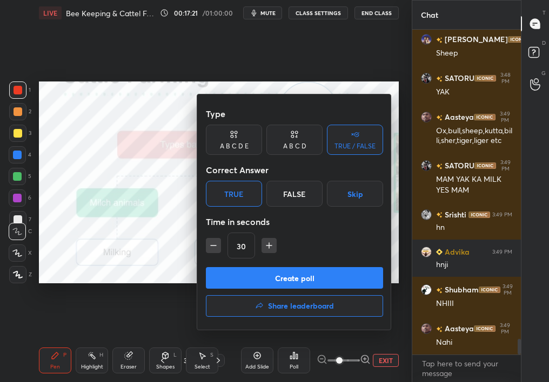
click at [260, 280] on button "Create poll" at bounding box center [294, 278] width 177 height 22
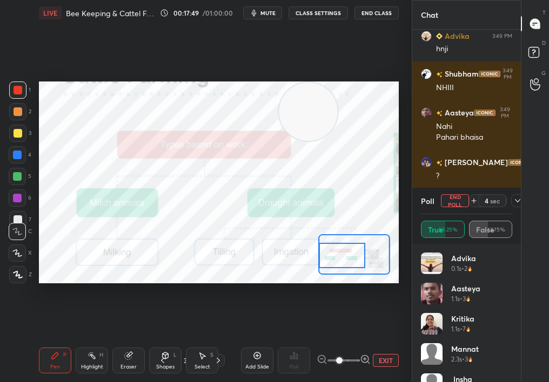
scroll to position [6736, 0]
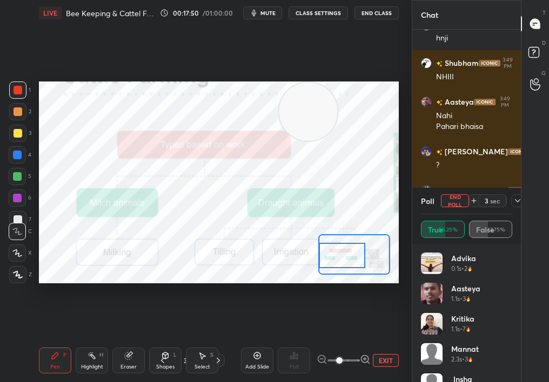
click at [514, 201] on icon at bounding box center [517, 201] width 9 height 9
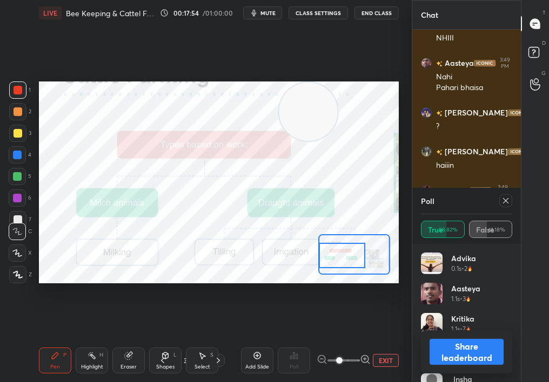
click at [508, 203] on icon at bounding box center [505, 201] width 9 height 9
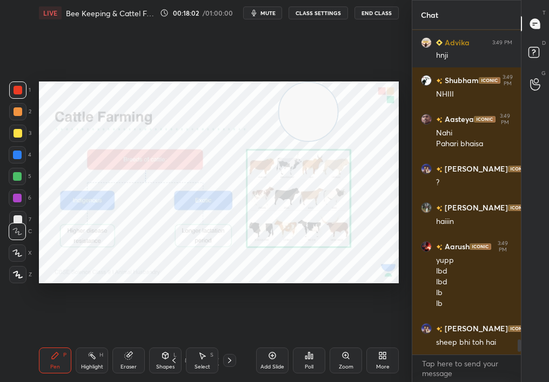
click at [334, 366] on div "Zoom" at bounding box center [345, 361] width 32 height 26
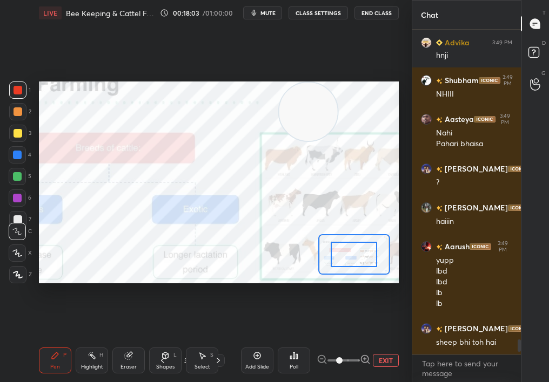
click at [336, 364] on span at bounding box center [339, 360] width 6 height 6
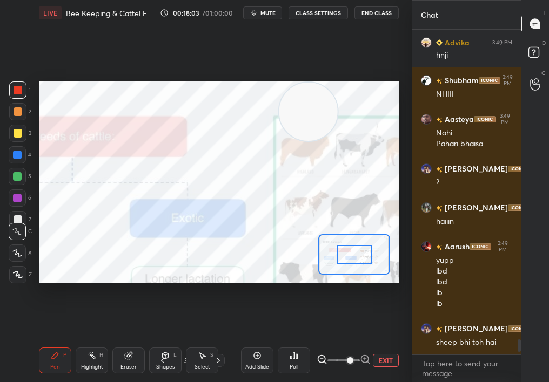
drag, startPoint x: 334, startPoint y: 366, endPoint x: 347, endPoint y: 366, distance: 13.0
click at [347, 364] on span at bounding box center [350, 360] width 6 height 6
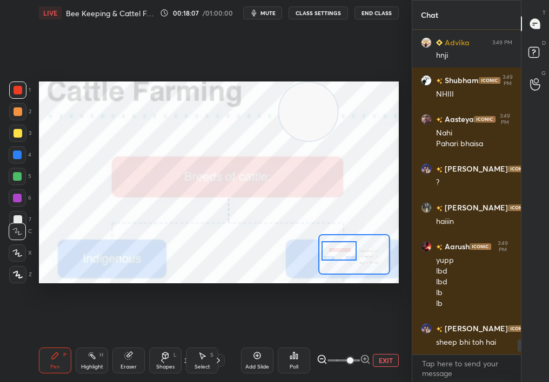
click at [339, 279] on div "Setting up your live class Poll for secs No correct answer Start poll" at bounding box center [219, 183] width 360 height 203
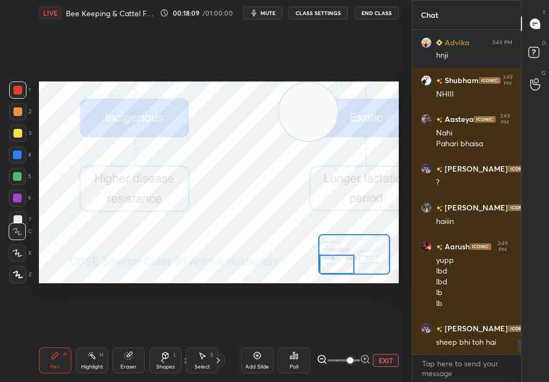
click at [347, 357] on span at bounding box center [350, 360] width 6 height 6
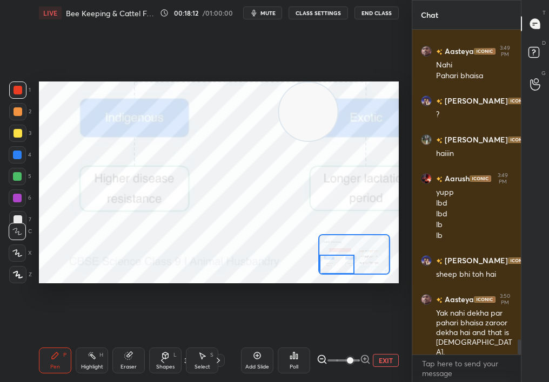
click at [389, 368] on div "Add Slide Poll EXIT" at bounding box center [320, 360] width 158 height 60
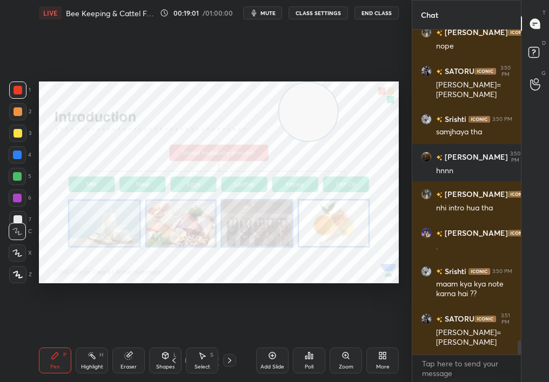
scroll to position [7234, 0]
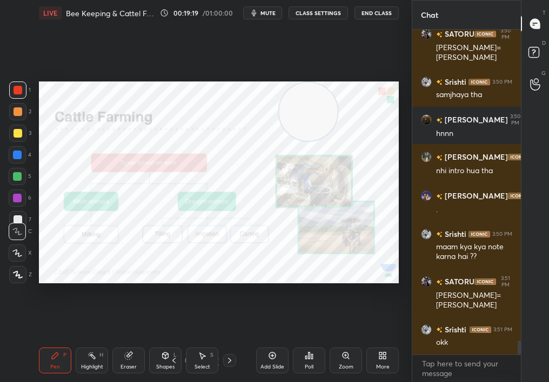
click at [349, 356] on icon at bounding box center [345, 356] width 9 height 9
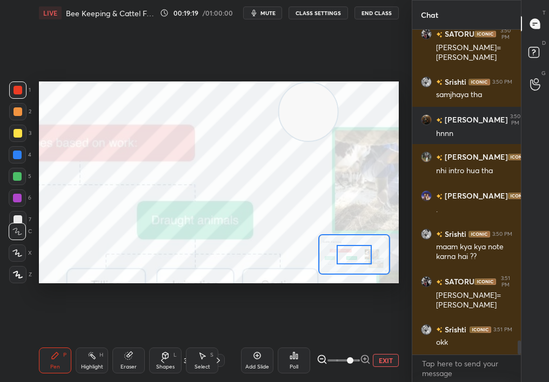
click at [349, 357] on span at bounding box center [350, 360] width 6 height 6
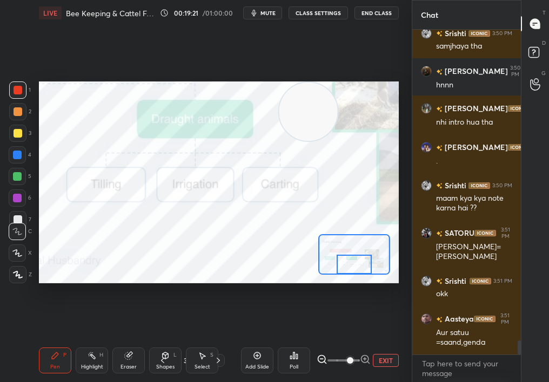
drag, startPoint x: 351, startPoint y: 247, endPoint x: 351, endPoint y: 267, distance: 19.4
click at [351, 267] on div at bounding box center [353, 264] width 35 height 19
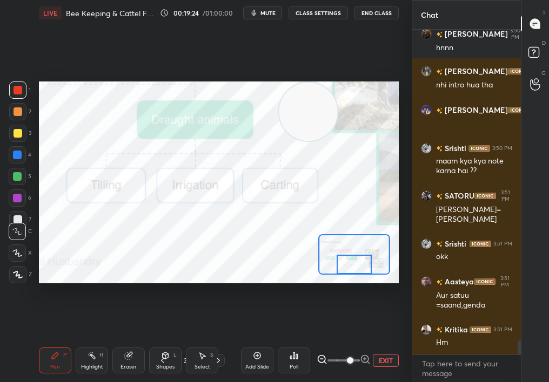
scroll to position [7359, 0]
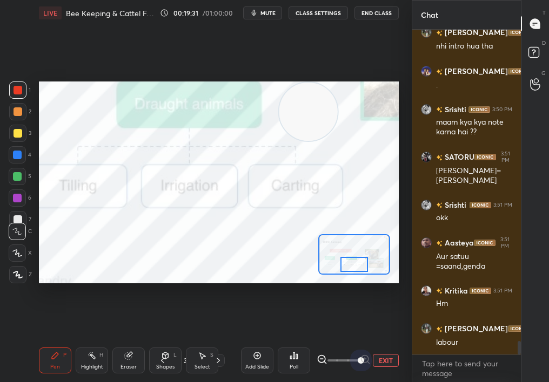
drag, startPoint x: 349, startPoint y: 366, endPoint x: 374, endPoint y: 366, distance: 24.3
click at [374, 366] on div "EXIT" at bounding box center [357, 360] width 82 height 13
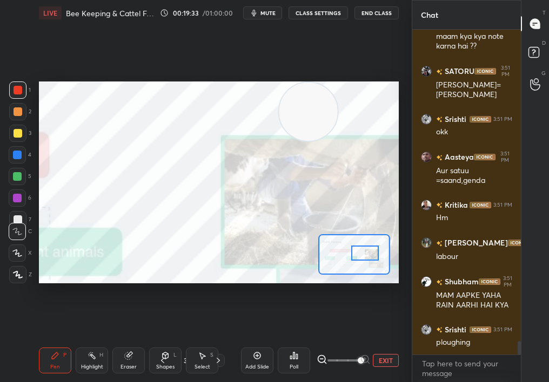
scroll to position [7483, 0]
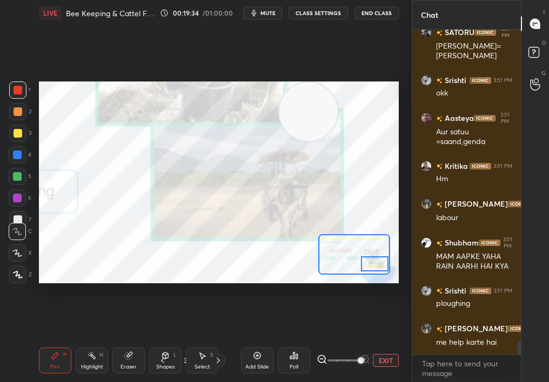
drag, startPoint x: 355, startPoint y: 263, endPoint x: 379, endPoint y: 261, distance: 23.8
click at [379, 262] on div at bounding box center [375, 264] width 28 height 15
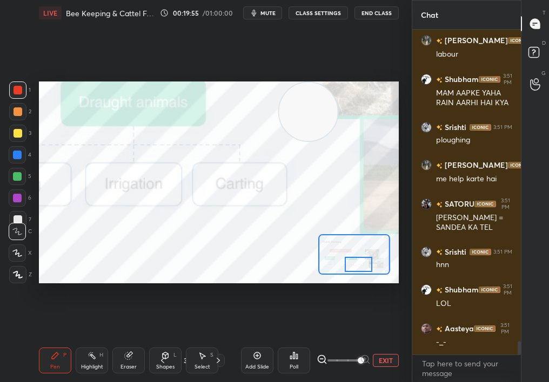
scroll to position [7686, 0]
drag, startPoint x: 377, startPoint y: 260, endPoint x: 360, endPoint y: 259, distance: 16.7
click at [360, 259] on div at bounding box center [359, 264] width 28 height 15
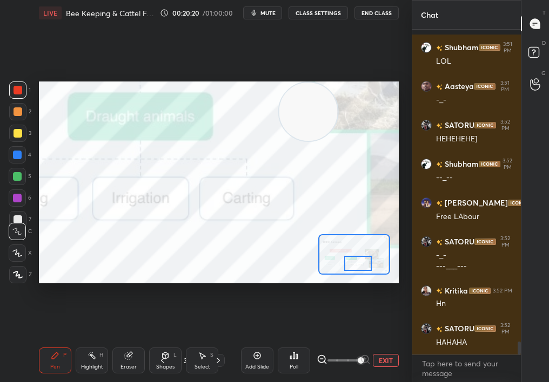
scroll to position [7938, 0]
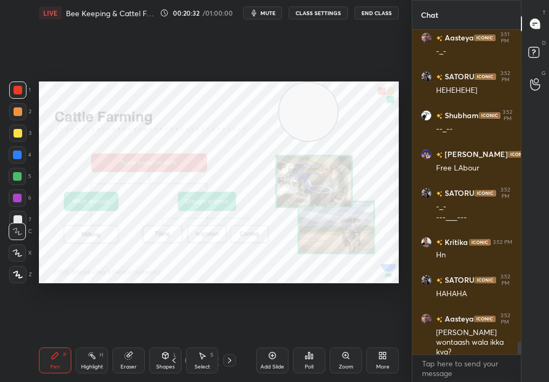
click at [17, 276] on icon at bounding box center [18, 275] width 10 height 8
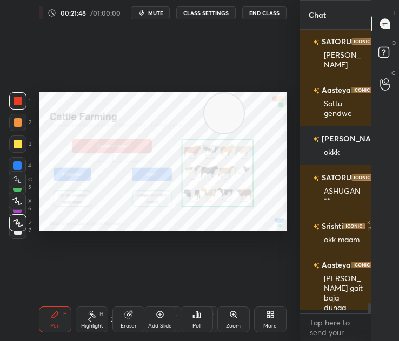
scroll to position [7614, 0]
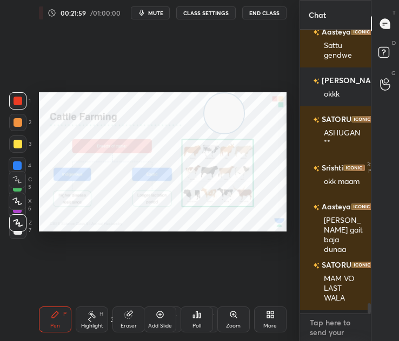
type textarea "x"
click at [326, 330] on textarea at bounding box center [335, 327] width 54 height 27
paste textarea "[URL][DOMAIN_NAME]"
type textarea "[URL][DOMAIN_NAME]"
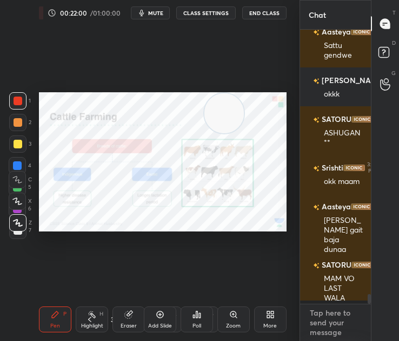
type textarea "x"
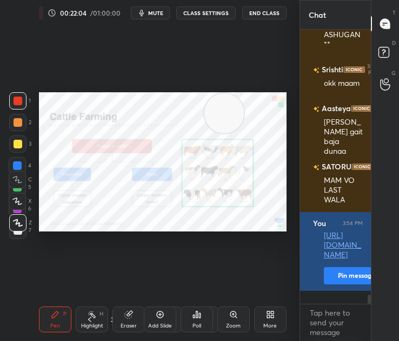
click at [348, 285] on button "Pin message" at bounding box center [355, 275] width 65 height 17
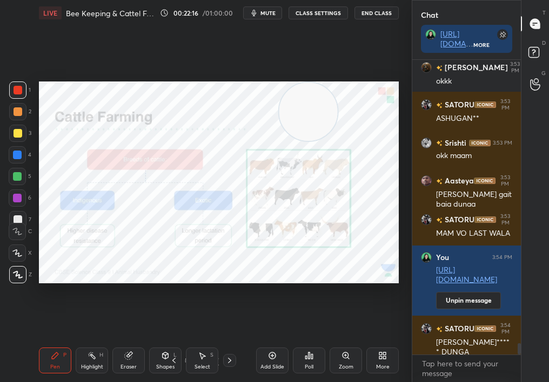
scroll to position [7408, 0]
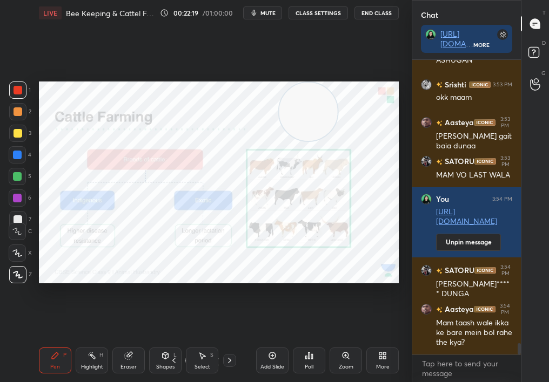
click at [270, 357] on icon at bounding box center [272, 356] width 9 height 9
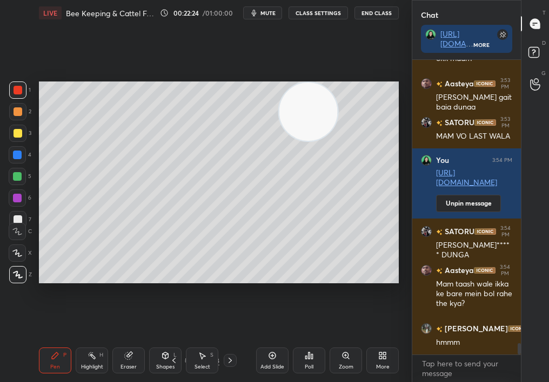
scroll to position [7484, 0]
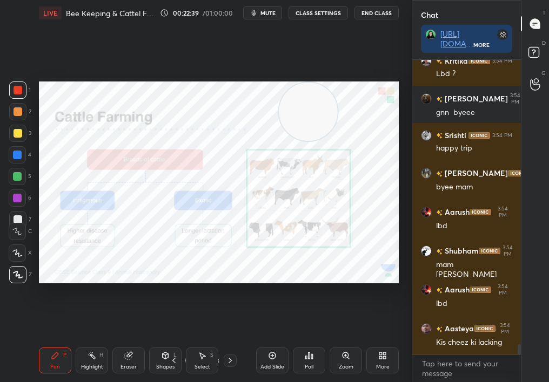
click at [305, 371] on div "Poll" at bounding box center [309, 361] width 32 height 26
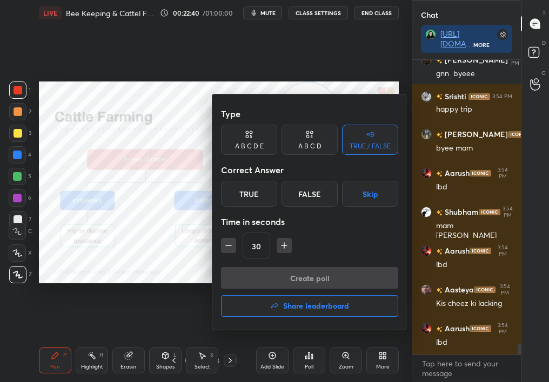
click at [305, 319] on div "Create poll Share leaderboard" at bounding box center [309, 294] width 177 height 54
click at [304, 309] on h4 "Share leaderboard" at bounding box center [316, 306] width 66 height 8
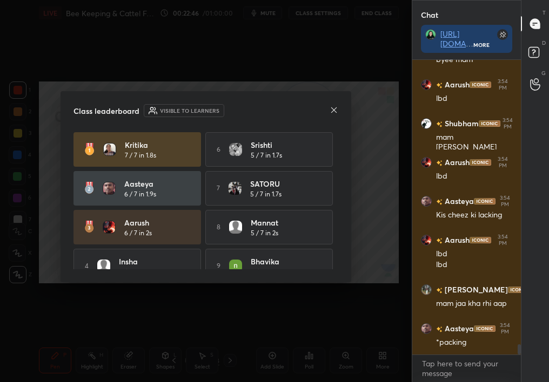
click at [340, 107] on div "Class leaderboard Visible to learners [PERSON_NAME] 7 / 7 in 1.8s 6 [PERSON_NAM…" at bounding box center [205, 186] width 291 height 191
click at [330, 104] on div "Class leaderboard Visible to learners" at bounding box center [205, 110] width 265 height 13
click at [333, 109] on icon at bounding box center [333, 109] width 5 height 5
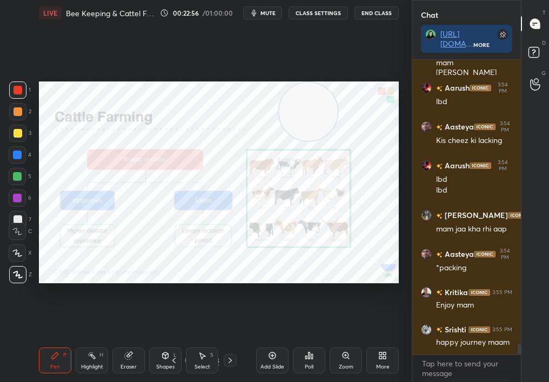
click at [280, 363] on div "Add Slide" at bounding box center [272, 361] width 32 height 26
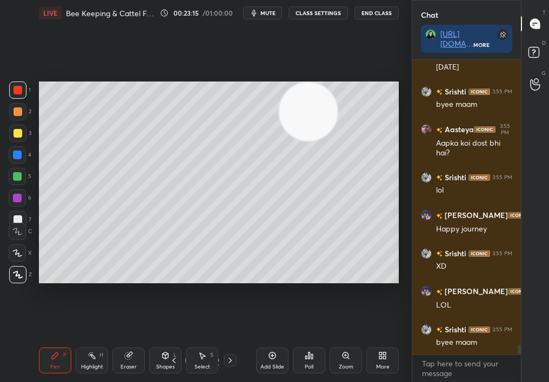
scroll to position [8585, 0]
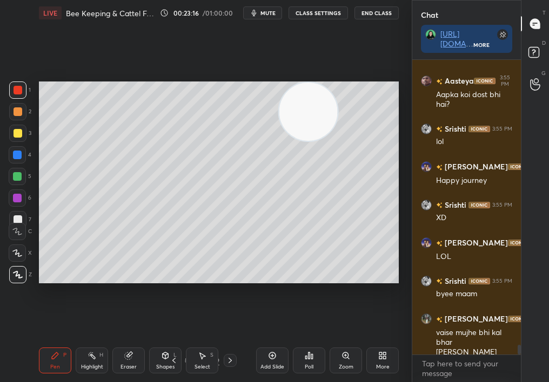
click at [387, 15] on button "End Class" at bounding box center [376, 12] width 44 height 13
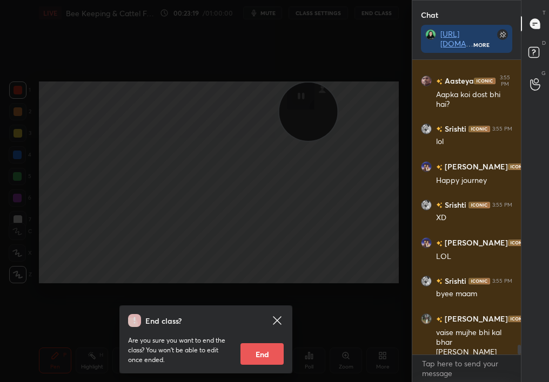
click at [254, 350] on button "End" at bounding box center [261, 354] width 43 height 22
type textarea "x"
